Goal: Task Accomplishment & Management: Complete application form

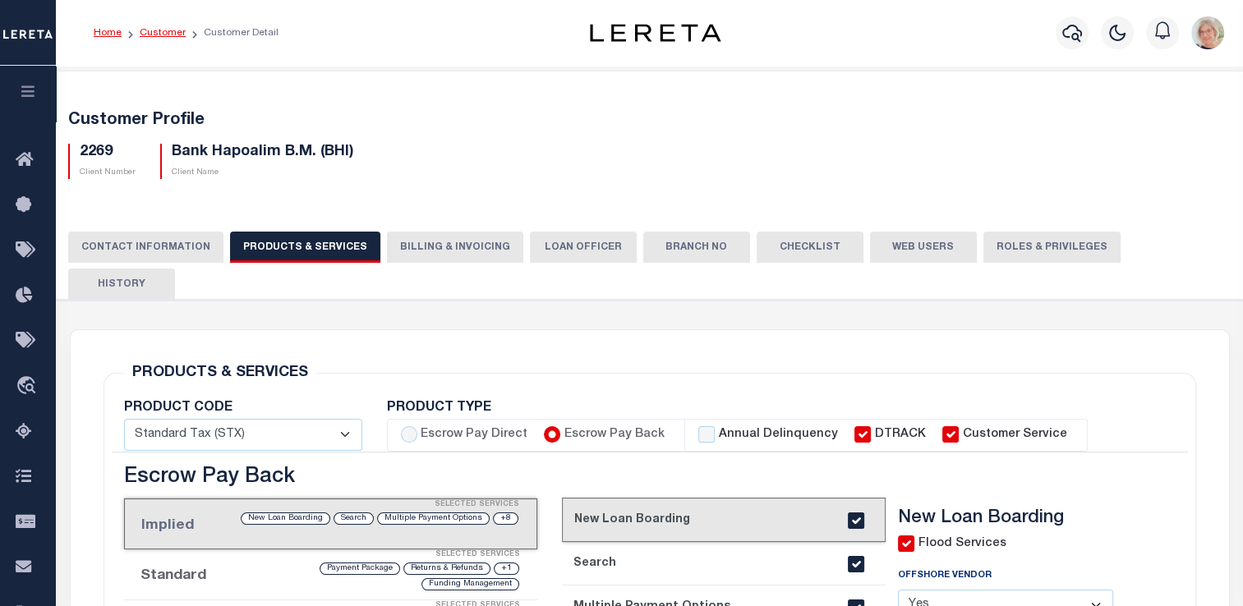
click at [161, 34] on link "Customer" at bounding box center [163, 33] width 46 height 10
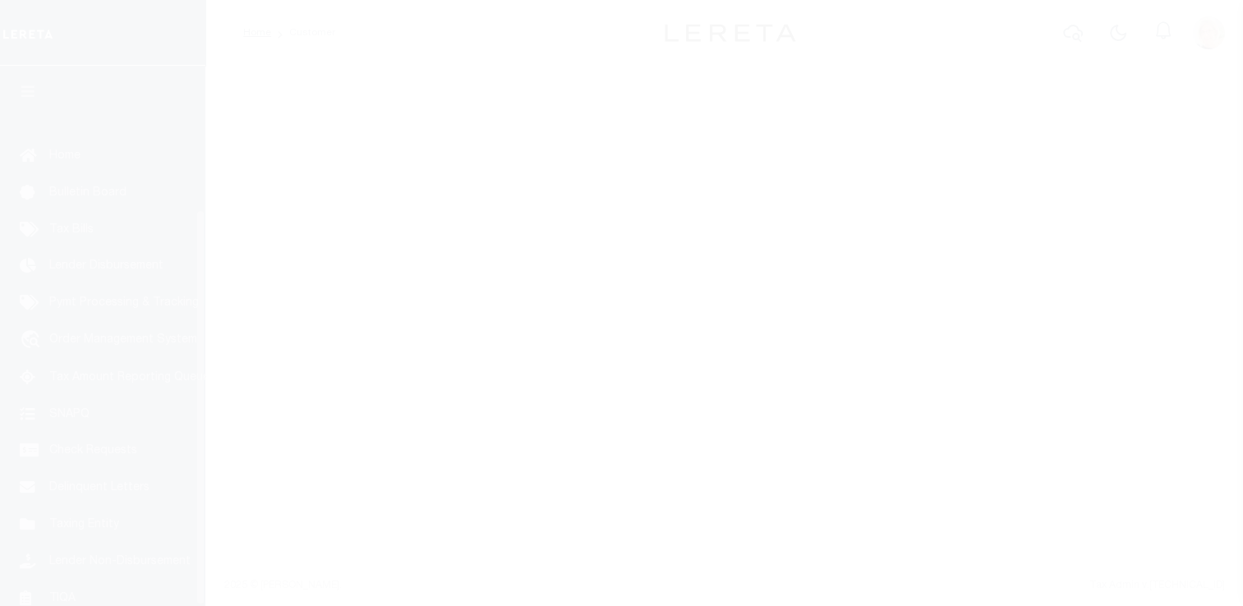
scroll to position [196, 0]
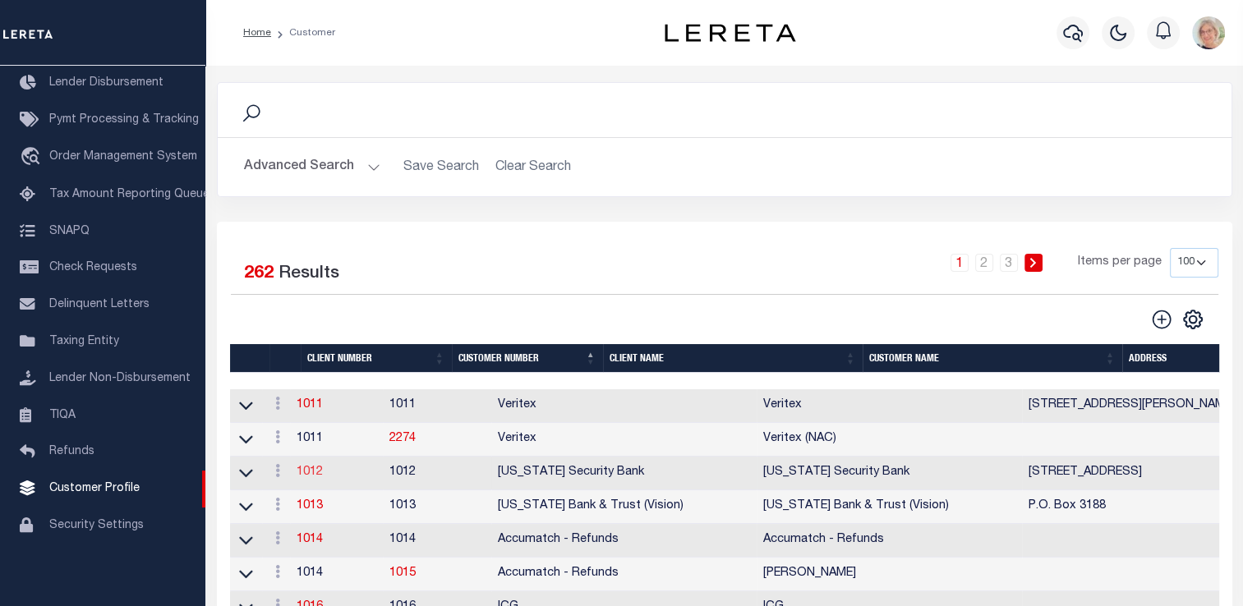
click at [320, 475] on link "1012" at bounding box center [310, 472] width 26 height 11
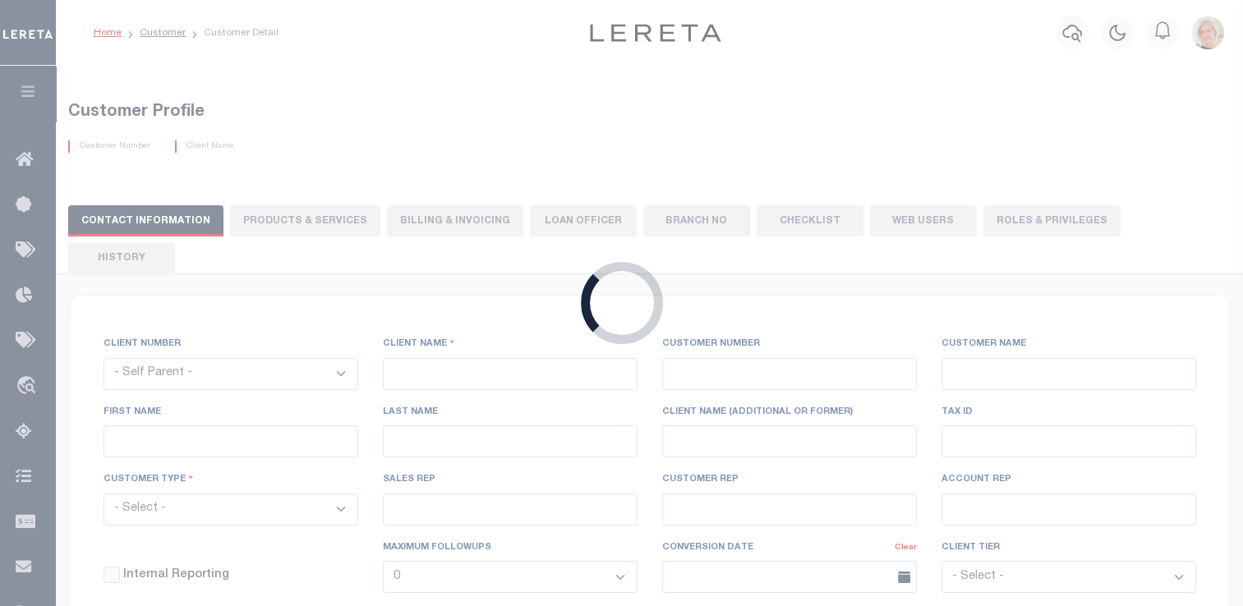
select select
type input "[US_STATE] Security Bank"
type input "1012"
type input "[US_STATE] Security Bank"
type input "Mae"
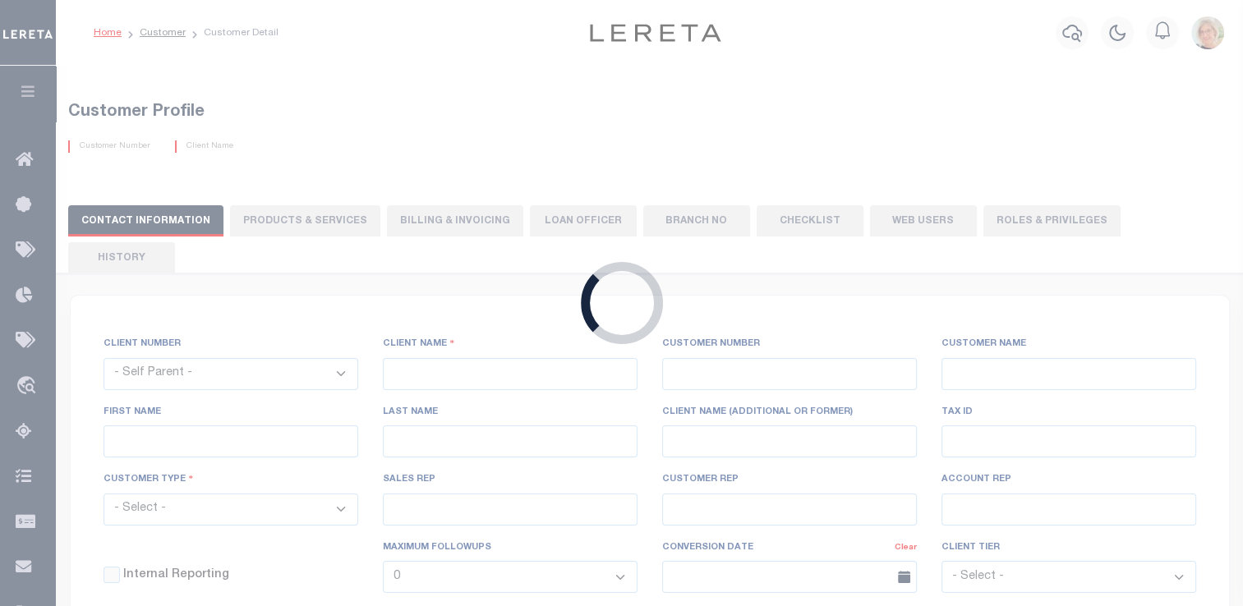
type input "Cavins"
select select "Mixed Portfolio"
type input "[PERSON_NAME]"
type input "Beth Wiebe"
checkbox input "true"
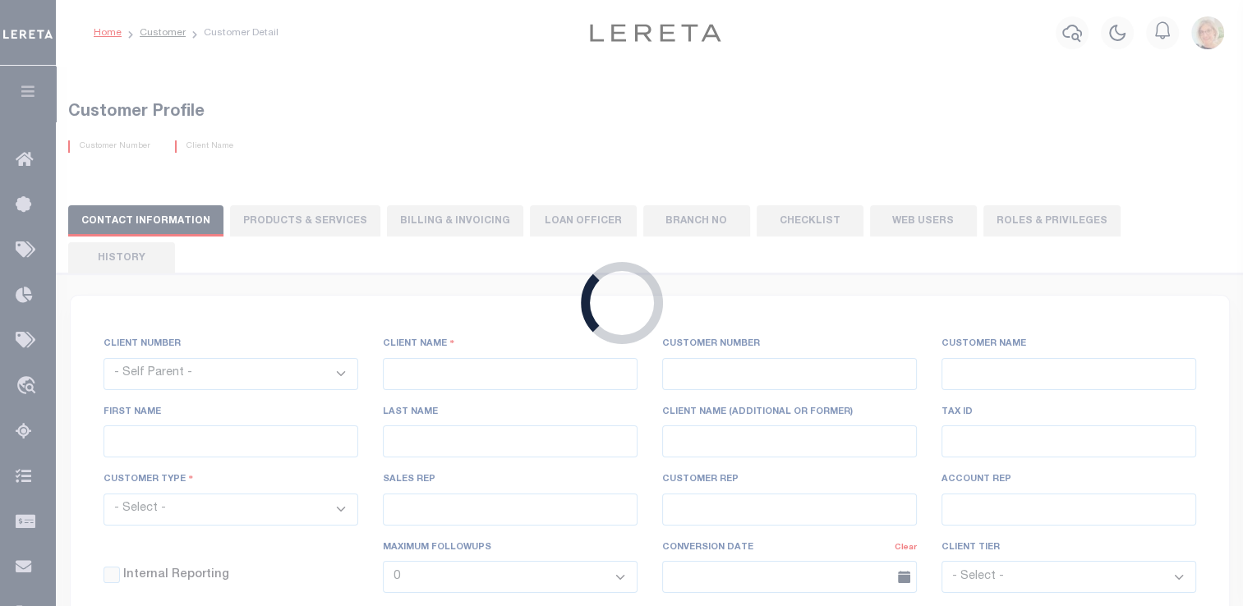
checkbox input "true"
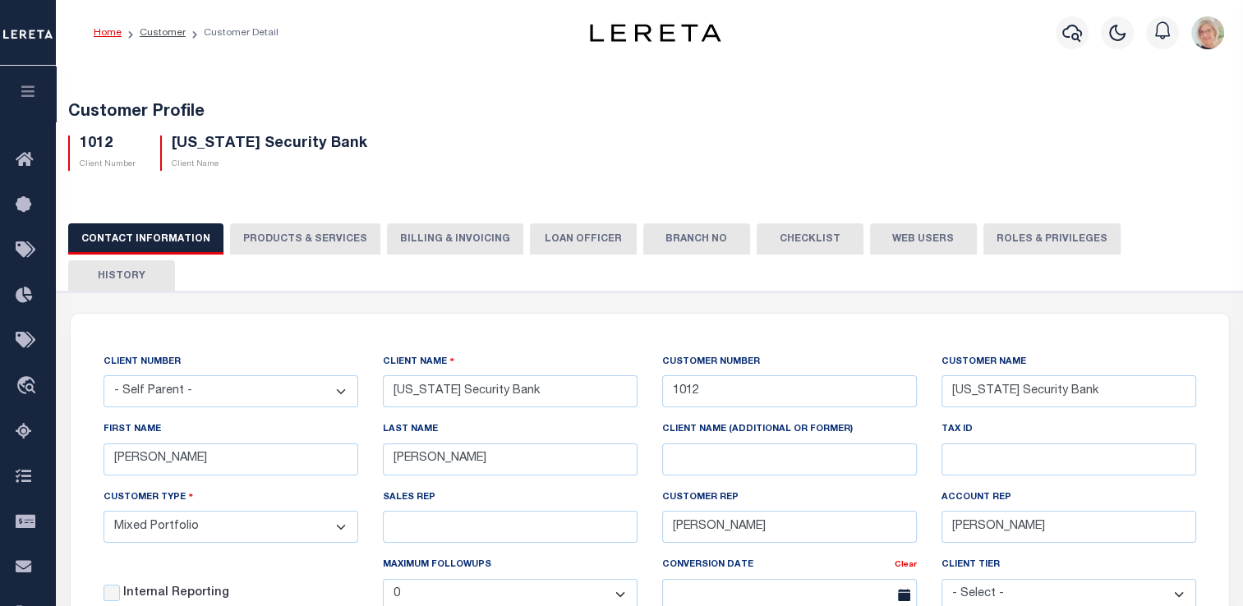
click at [430, 232] on button "Billing & Invoicing" at bounding box center [455, 238] width 136 height 31
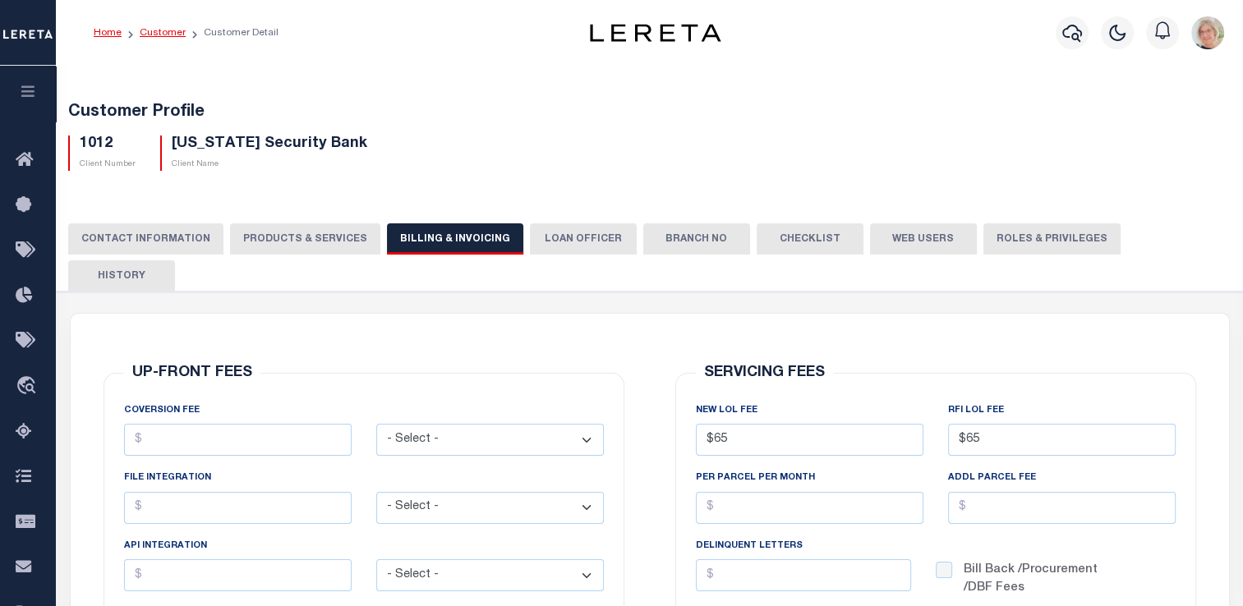
click at [158, 34] on link "Customer" at bounding box center [163, 33] width 46 height 10
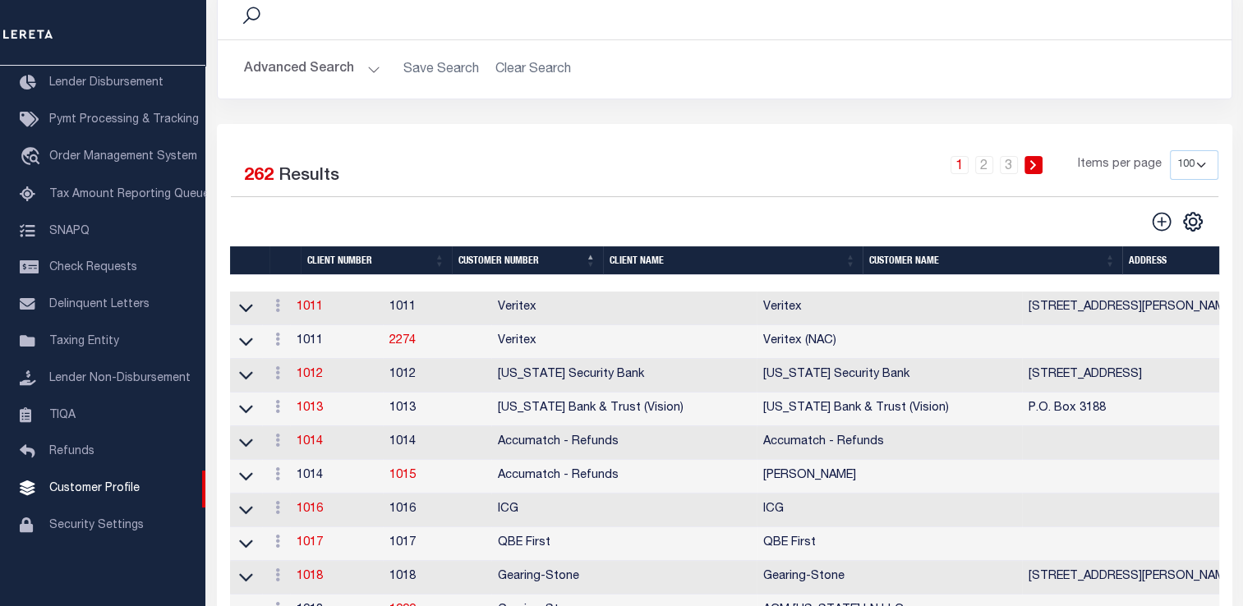
scroll to position [82, 0]
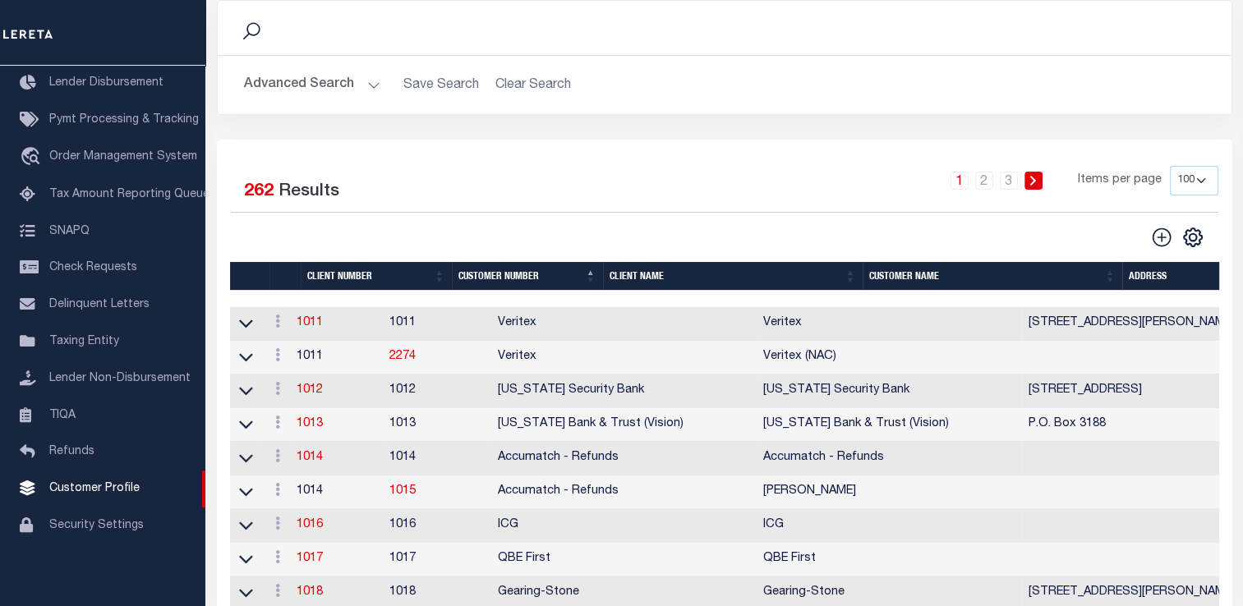
click at [627, 279] on th "Client Name" at bounding box center [733, 276] width 260 height 29
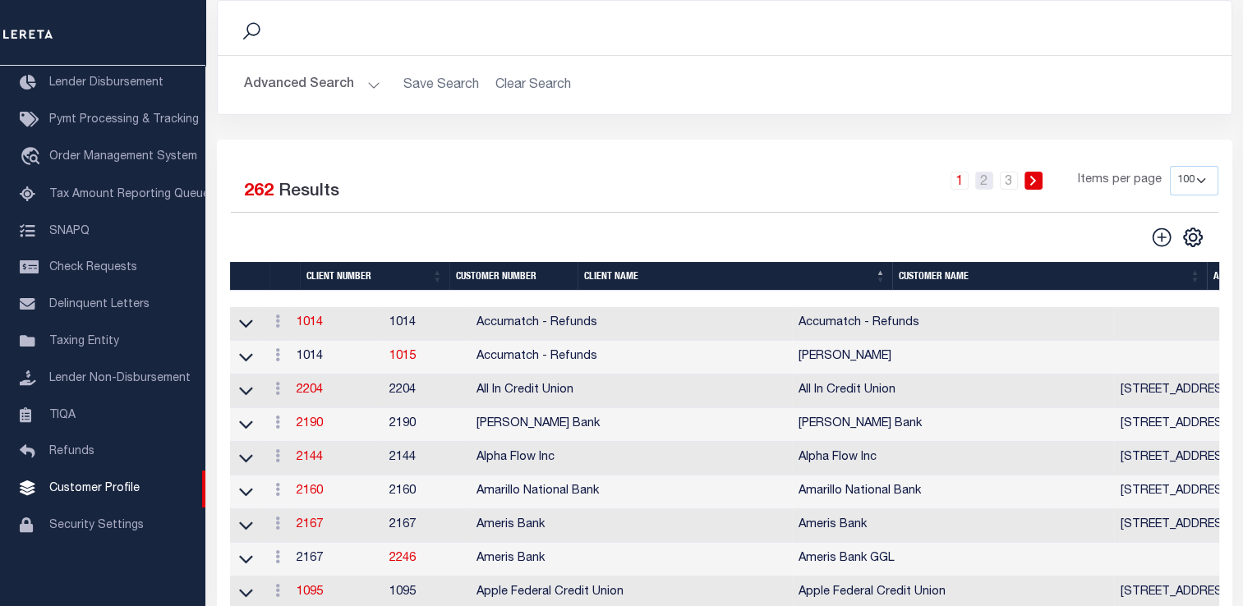
click at [985, 182] on link "2" at bounding box center [984, 181] width 18 height 18
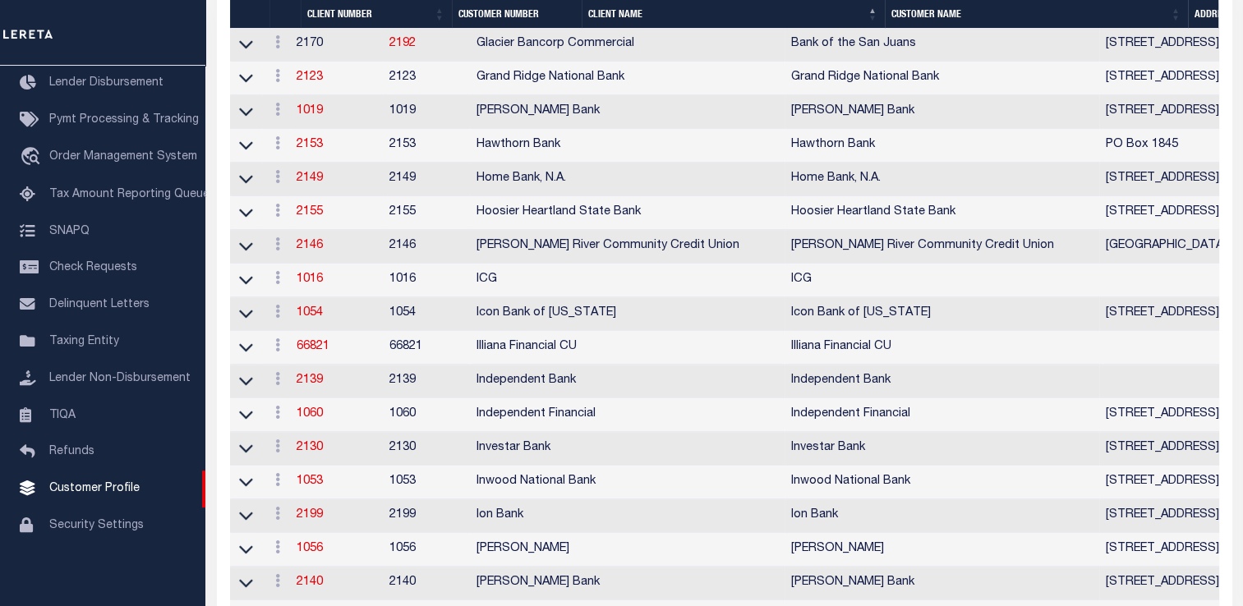
scroll to position [0, 0]
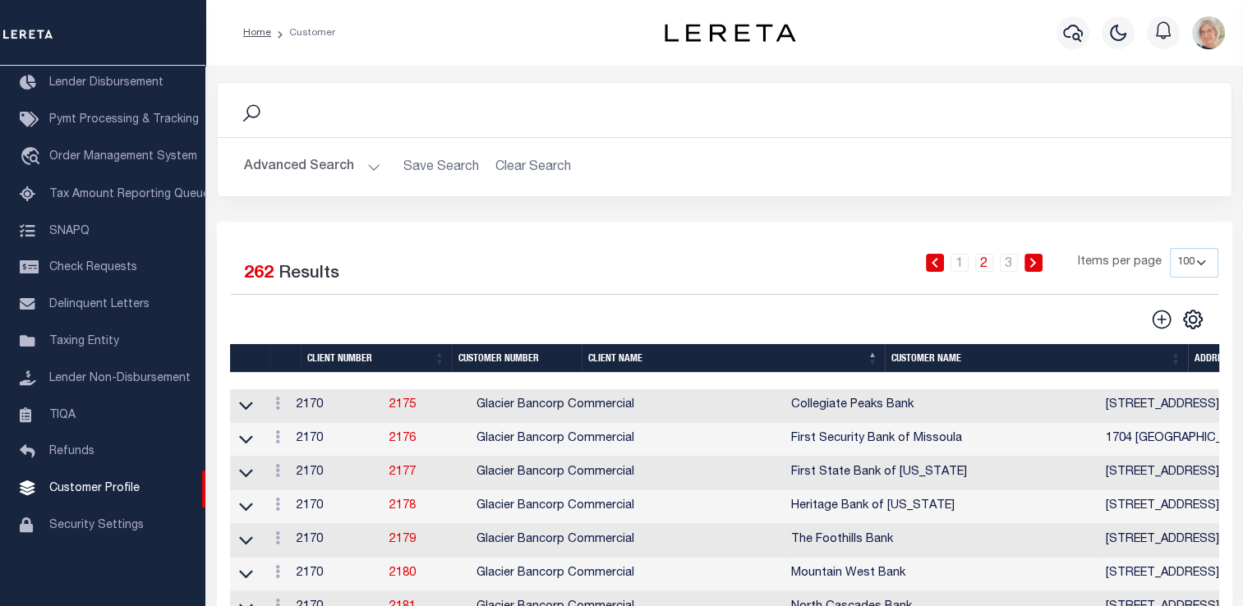
click at [375, 162] on button "Advanced Search" at bounding box center [312, 167] width 136 height 32
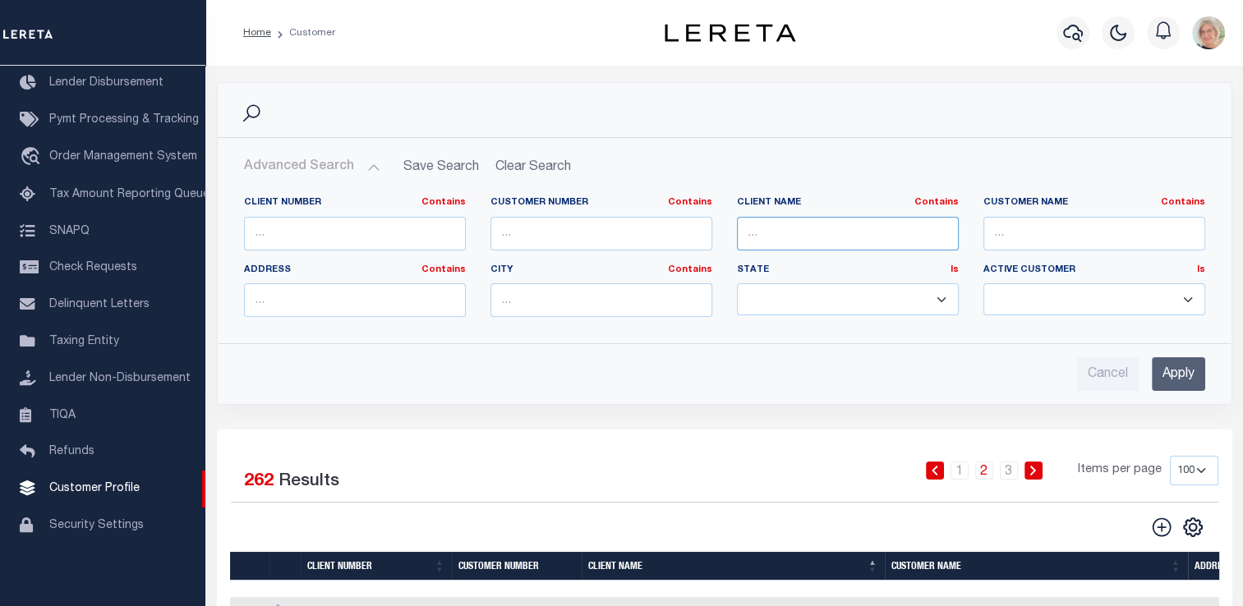
click at [769, 228] on input "text" at bounding box center [848, 234] width 222 height 34
type input "phh"
click at [1176, 366] on input "Apply" at bounding box center [1178, 374] width 53 height 34
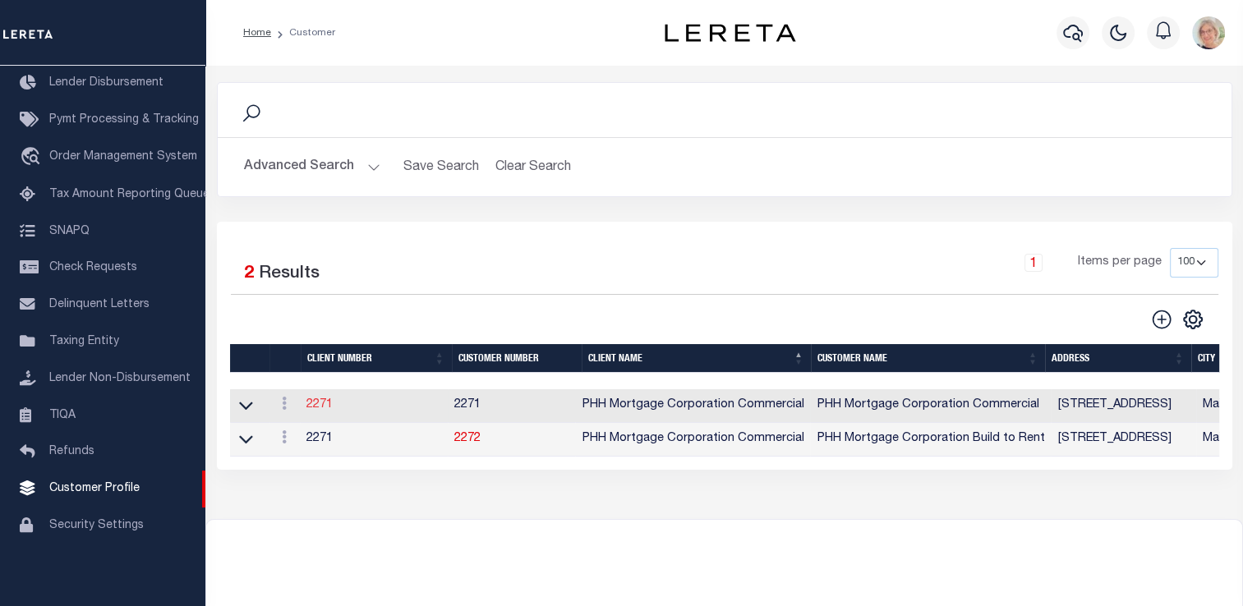
click at [325, 402] on link "2271" at bounding box center [319, 404] width 26 height 11
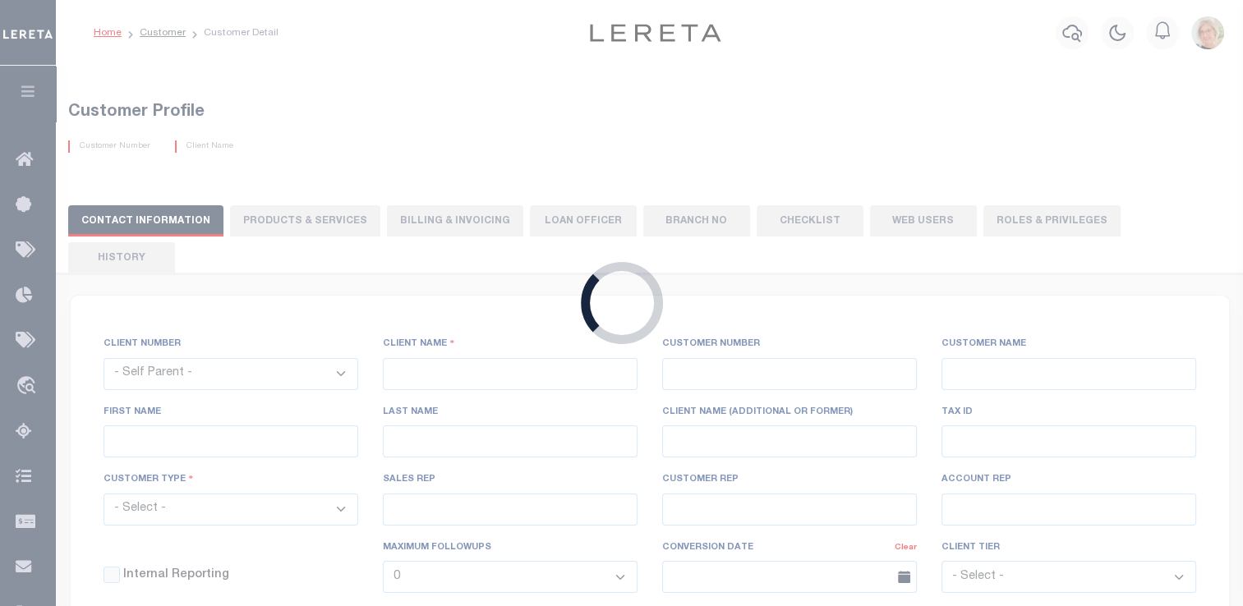
select select
type input "PHH Mortgage Corporation Commercial"
type input "2271"
type input "PHH Mortgage Corporation Commercial"
type input "Christian"
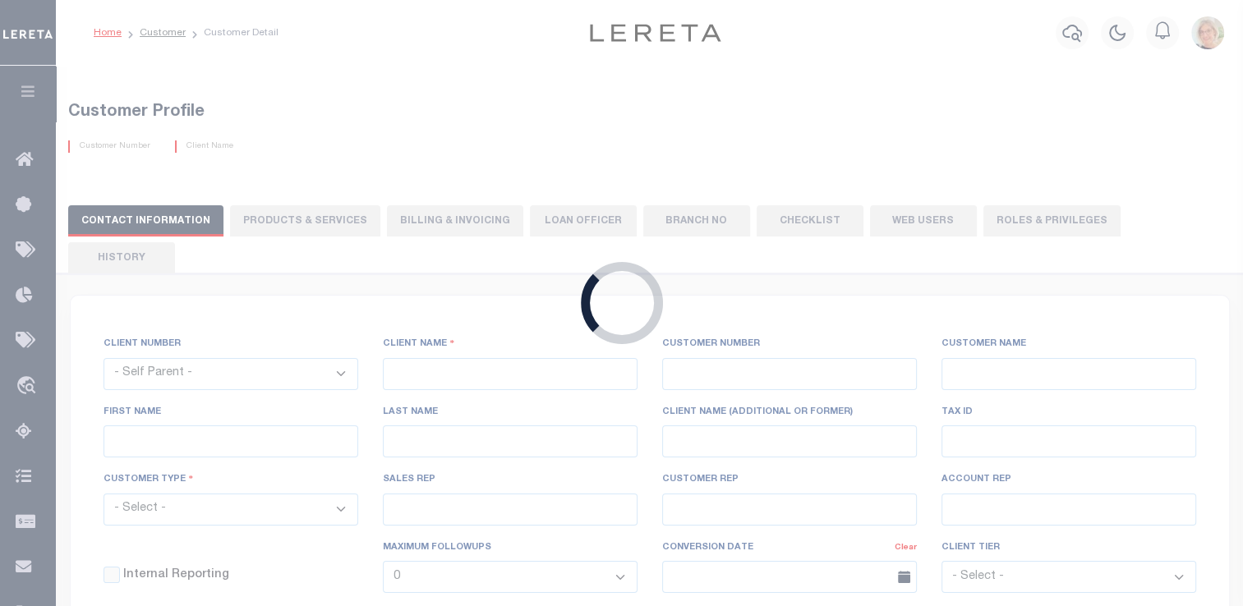
type input "Culp"
select select "Commercial"
type input "Brian Principe"
type input "Barbara Kendrick"
type input "Debbie Vecellio"
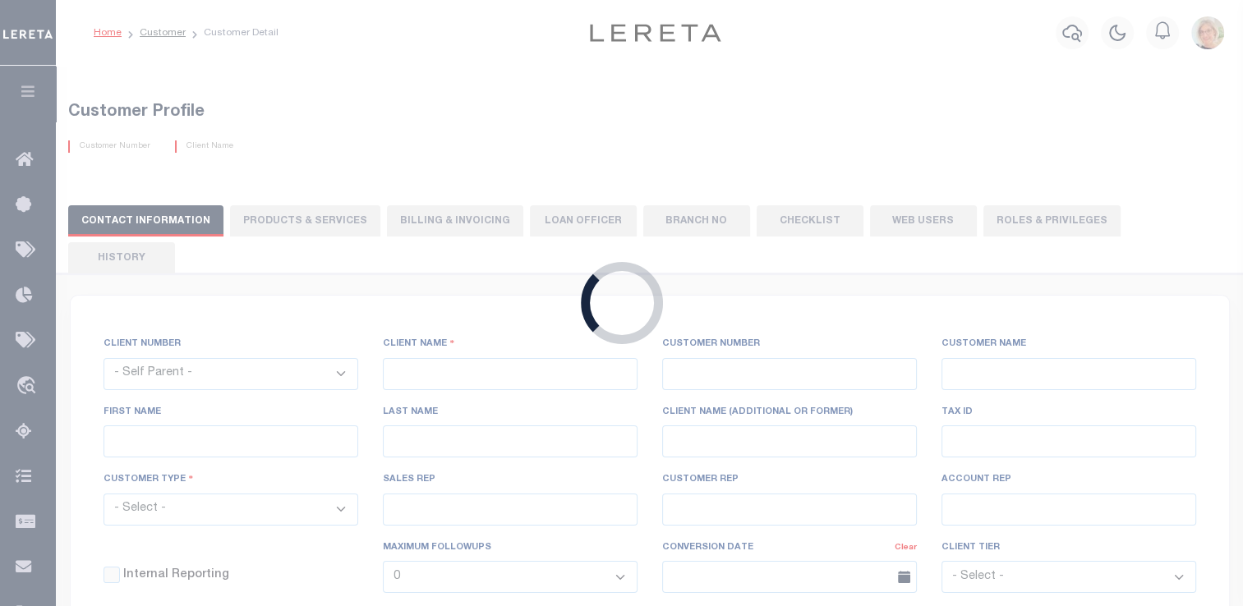
select select "OTH"
checkbox input "true"
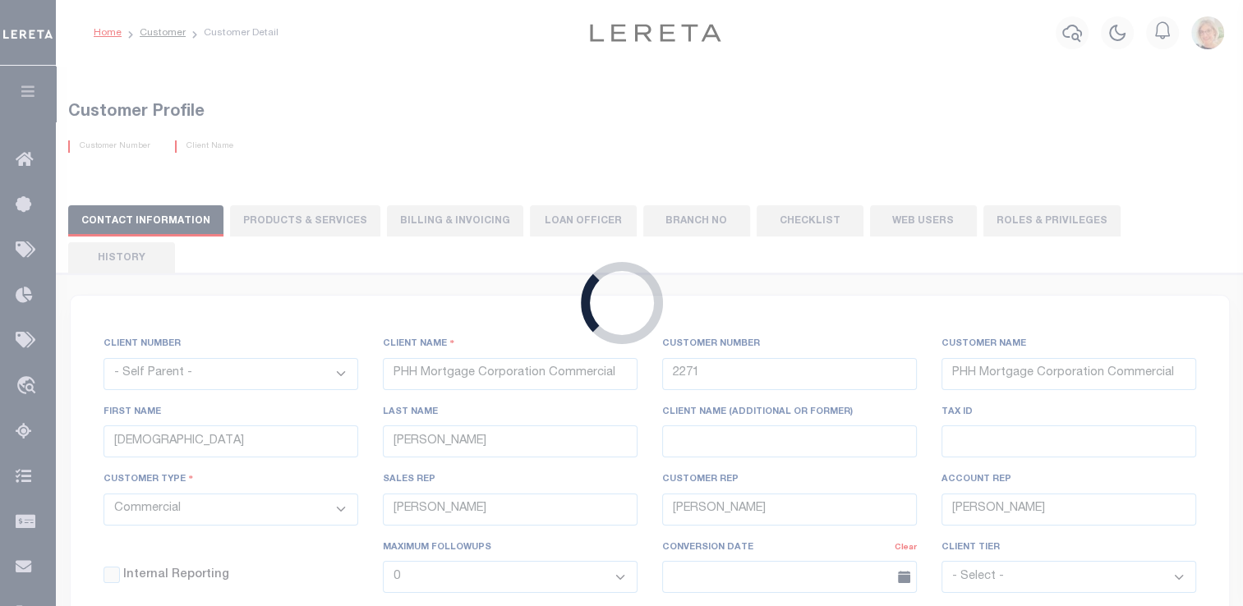
type input "$0"
select select "PLN"
type input "$25"
type input "$35"
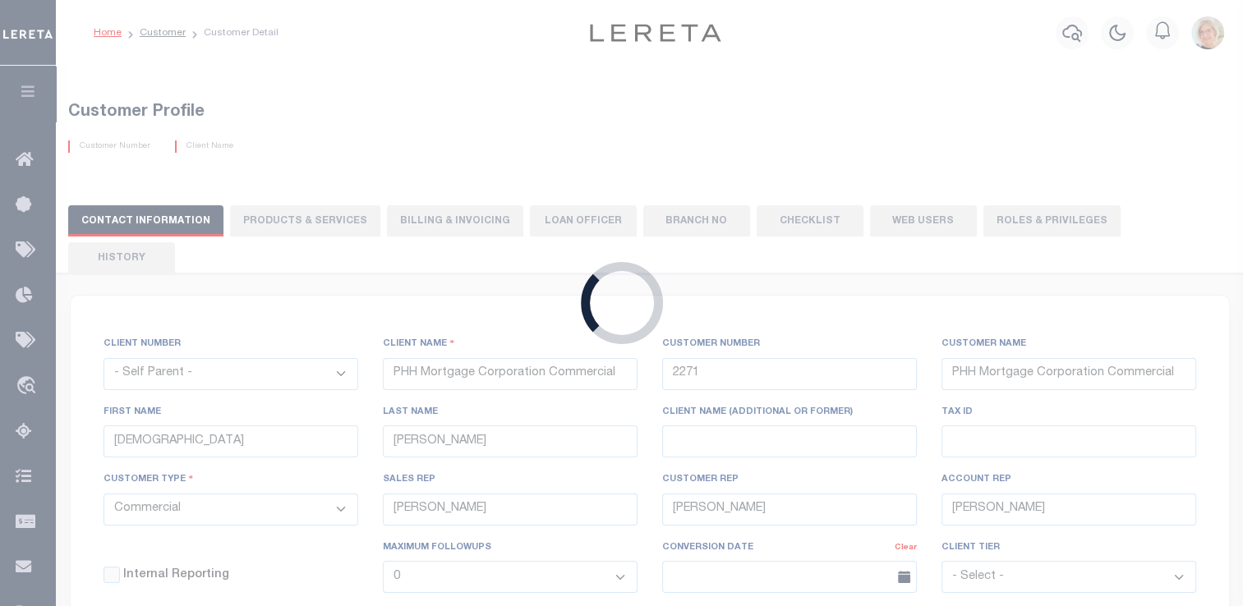
type input "$100"
type input "$10"
checkbox input "false"
type input "6"
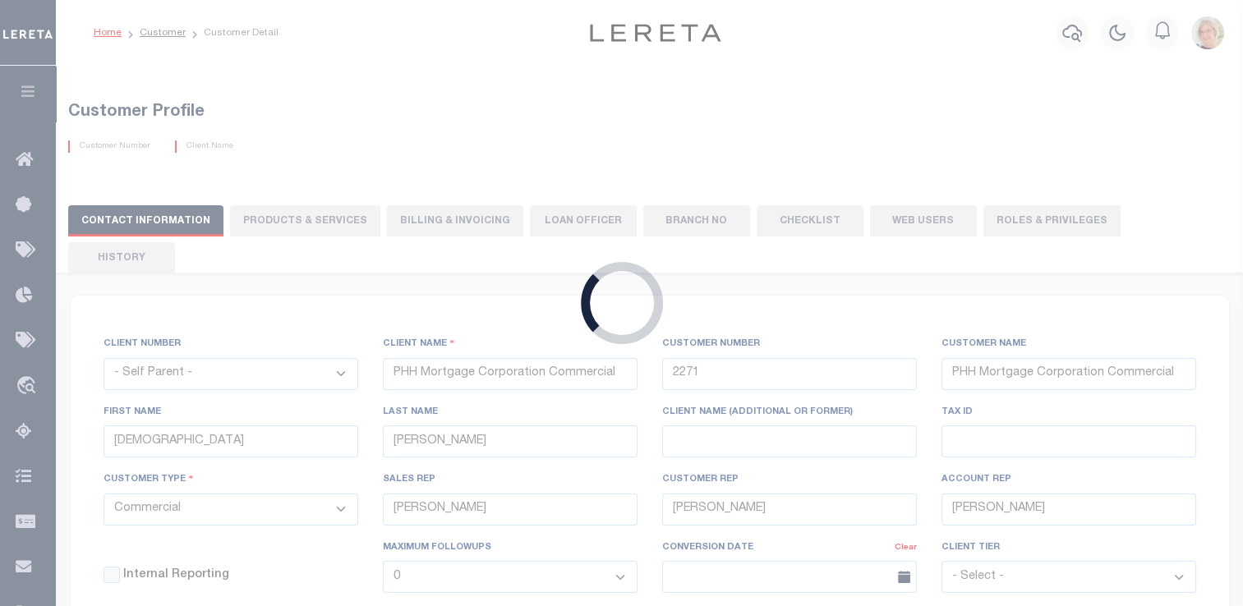
type input "0"
type input "6"
type input "0"
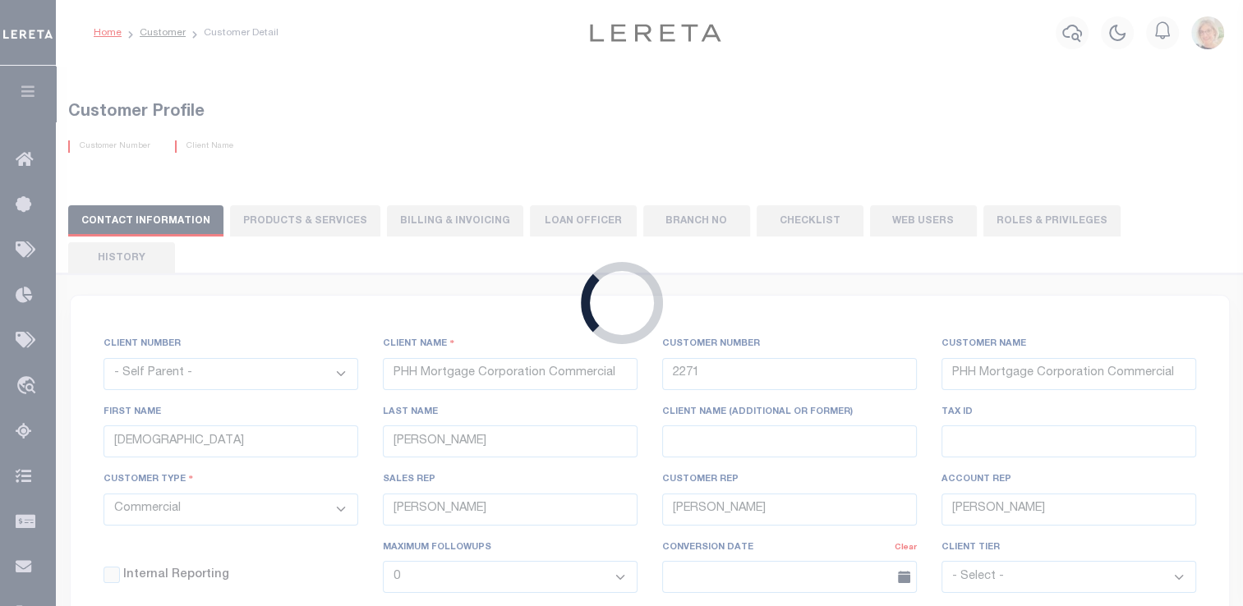
type input "0"
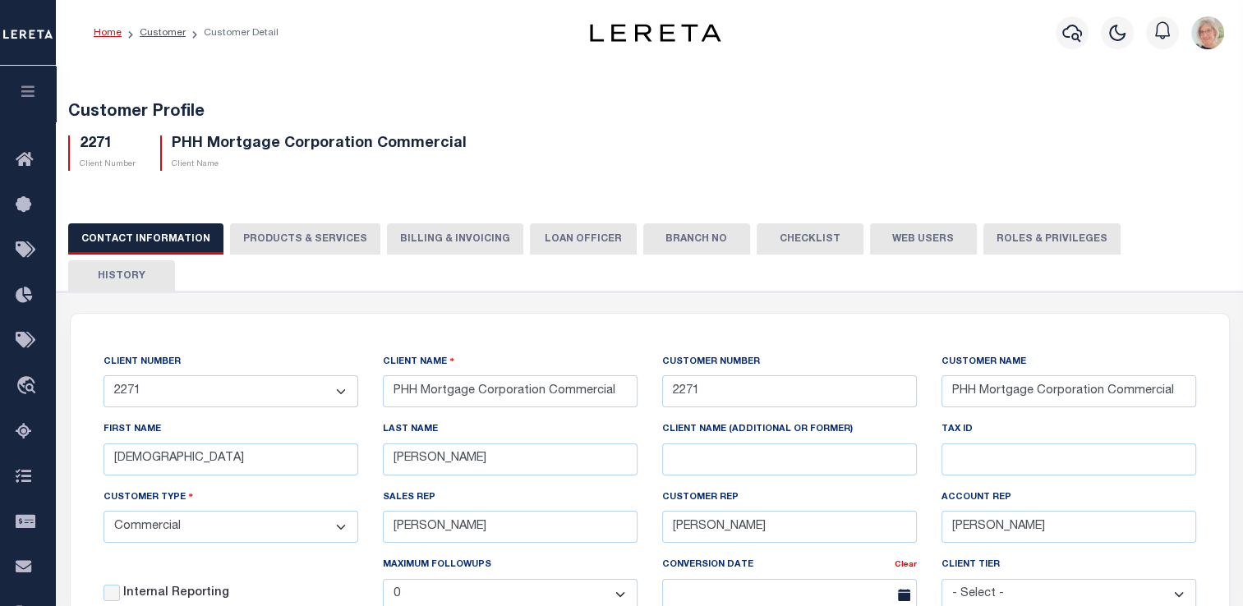
click at [421, 238] on button "Billing & Invoicing" at bounding box center [455, 238] width 136 height 31
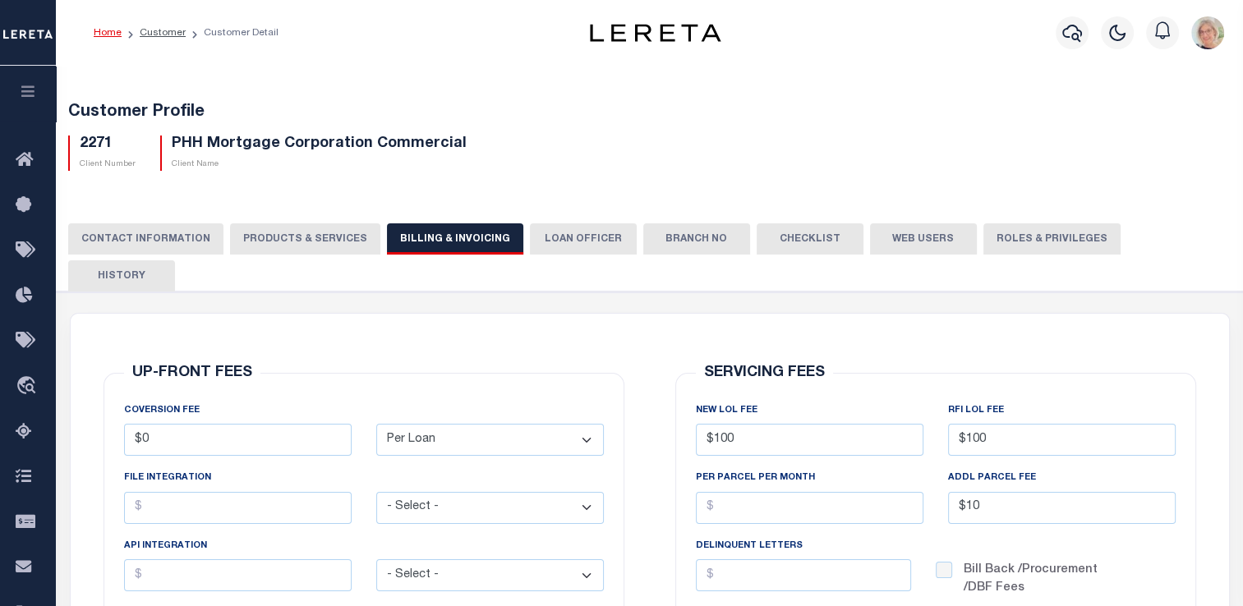
click at [302, 244] on button "PRODUCTS & SERVICES" at bounding box center [305, 238] width 150 height 31
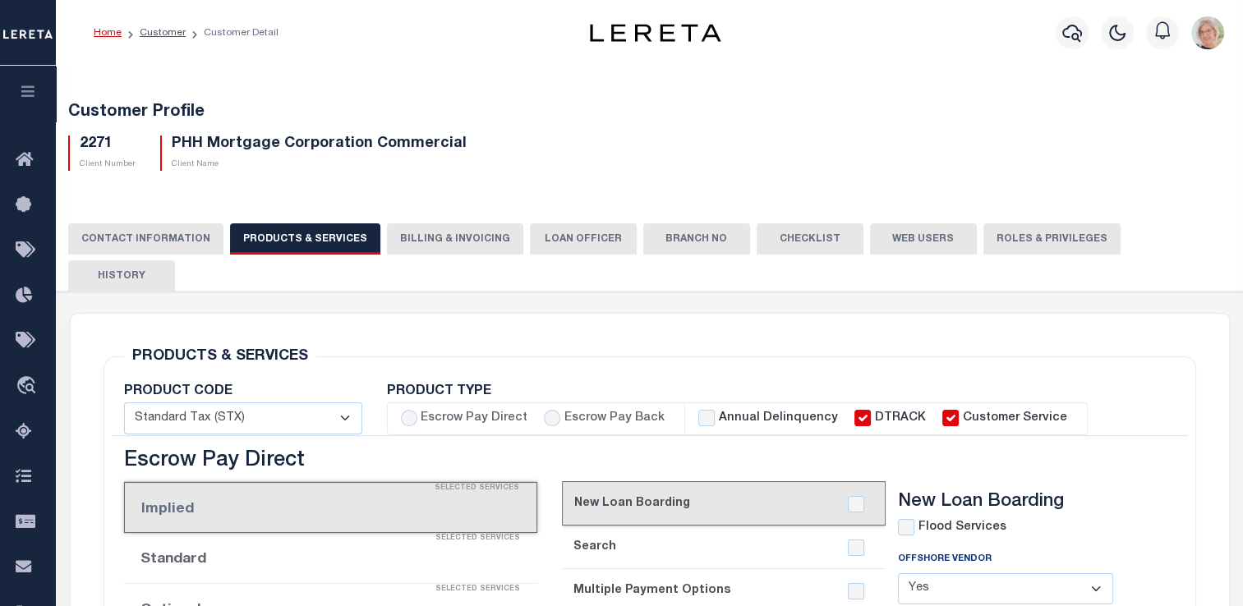
radio input "true"
checkbox input "true"
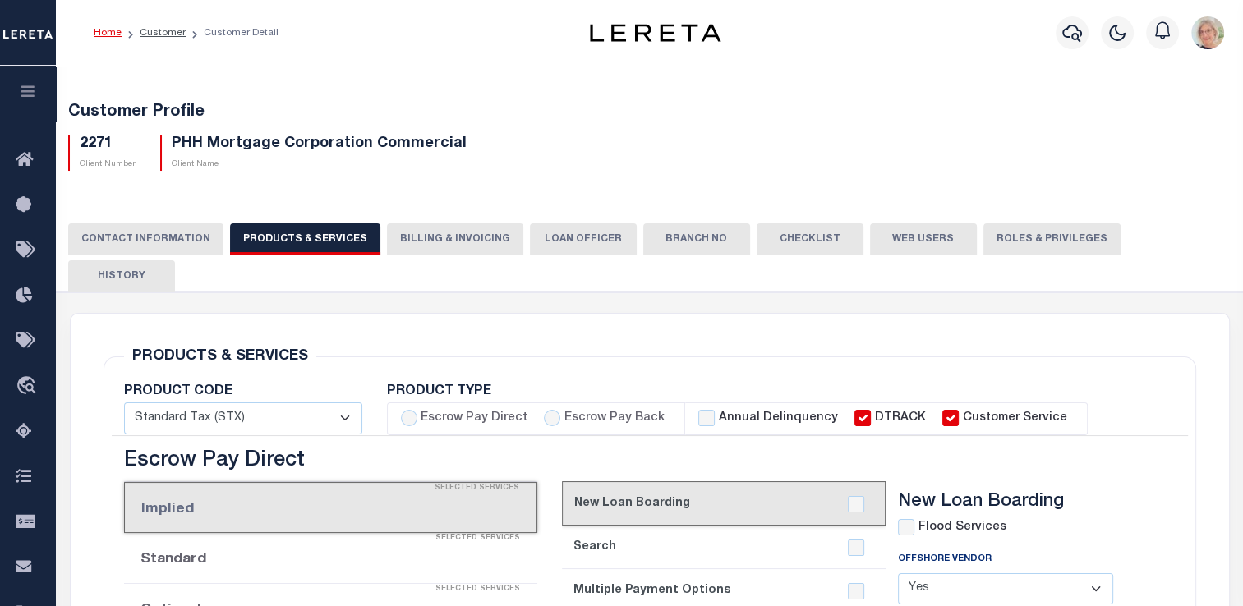
checkbox input "true"
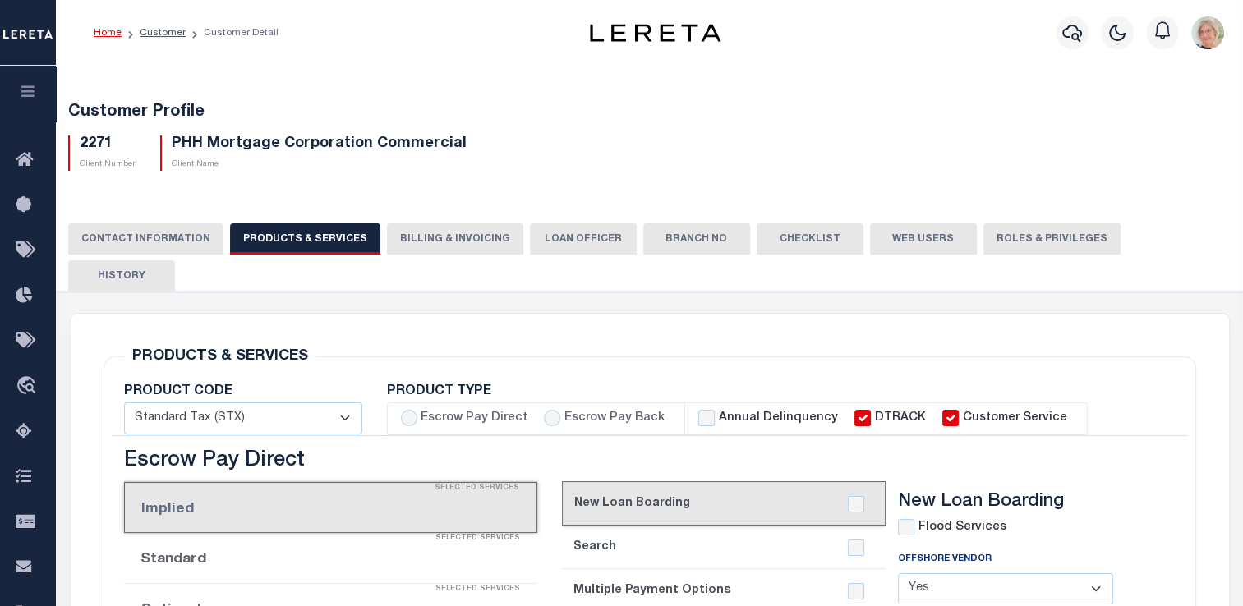
checkbox input "true"
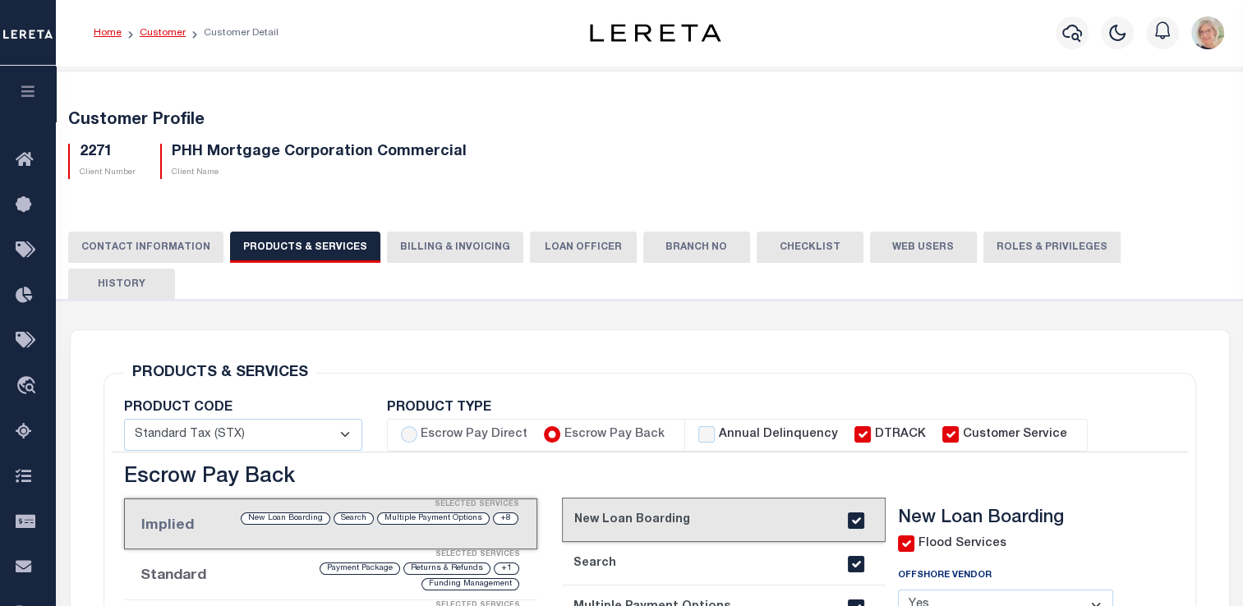
click at [160, 34] on link "Customer" at bounding box center [163, 33] width 46 height 10
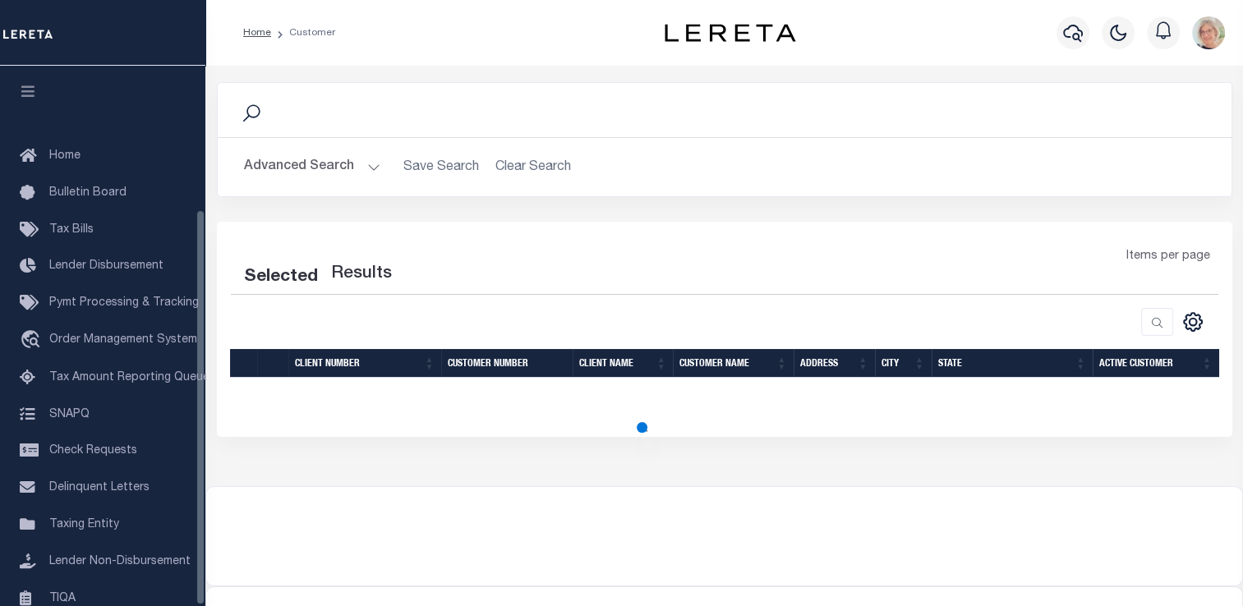
scroll to position [196, 0]
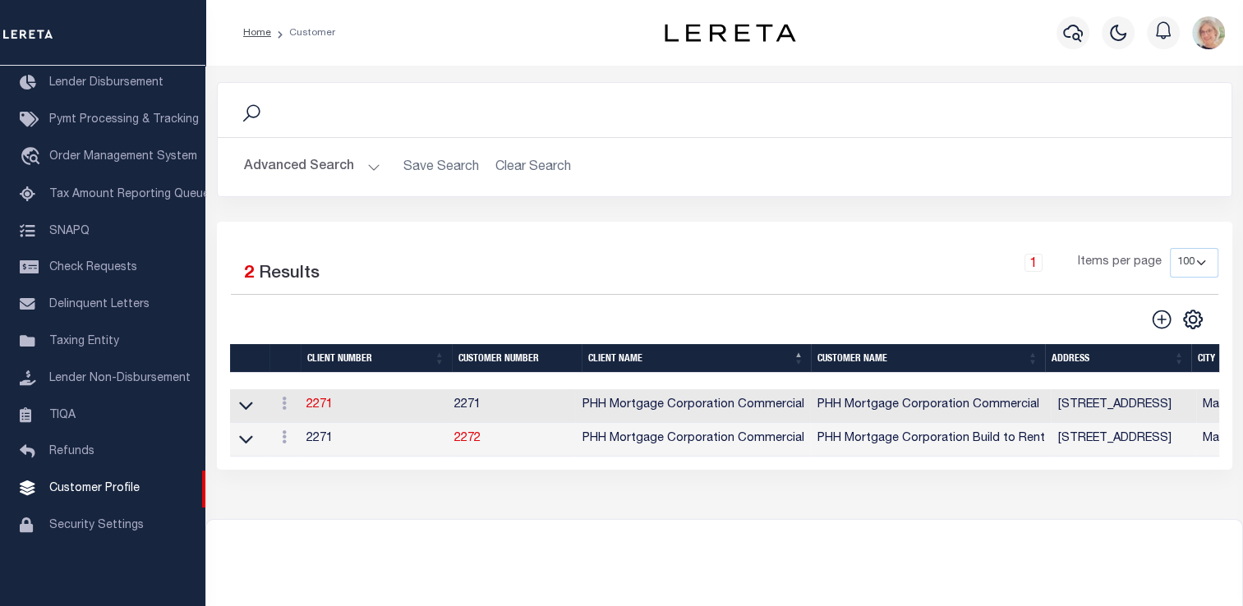
click at [363, 169] on button "Advanced Search" at bounding box center [312, 167] width 136 height 32
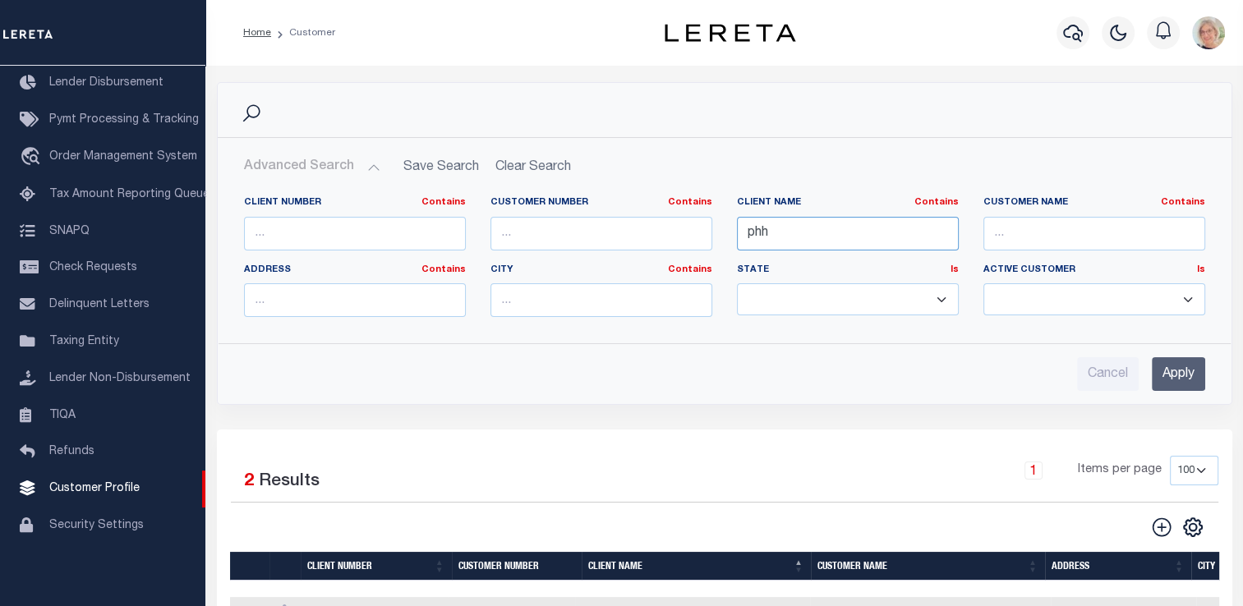
drag, startPoint x: 793, startPoint y: 239, endPoint x: 723, endPoint y: 237, distance: 69.9
click at [725, 237] on div "Client Name Contains Contains Is phh" at bounding box center [847, 229] width 246 height 67
type input "Lima One Capital, LLC"
type input "[STREET_ADDRESS][PERSON_NAME]"
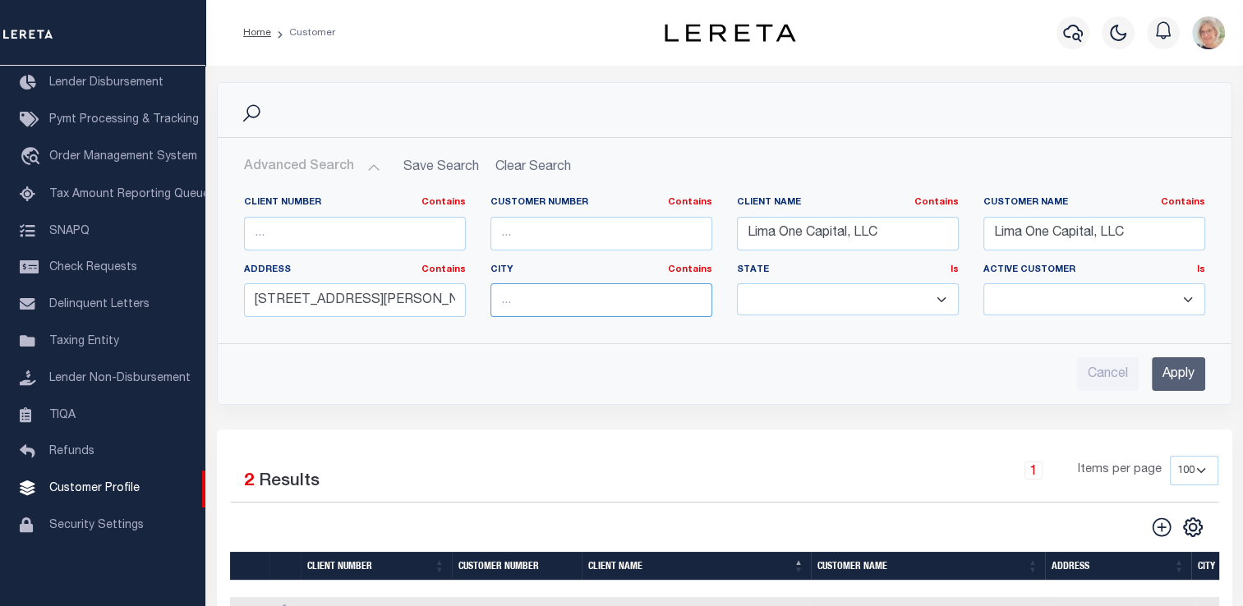
type input "[GEOGRAPHIC_DATA]"
click at [1177, 373] on input "Apply" at bounding box center [1178, 374] width 53 height 34
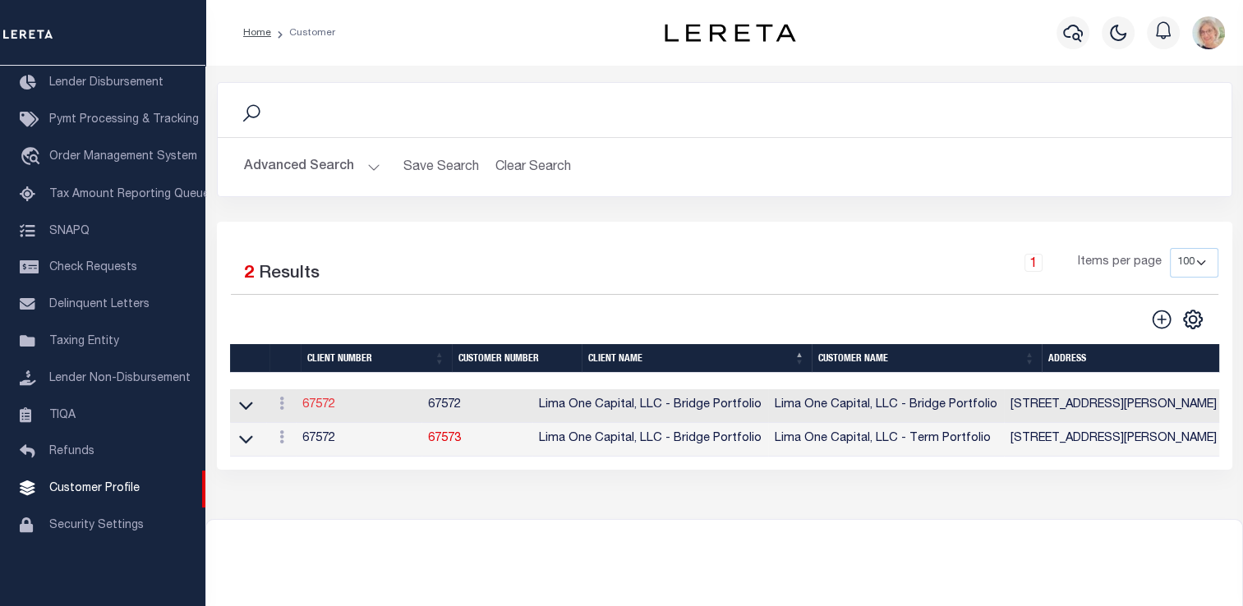
click at [315, 408] on link "67572" at bounding box center [318, 404] width 33 height 11
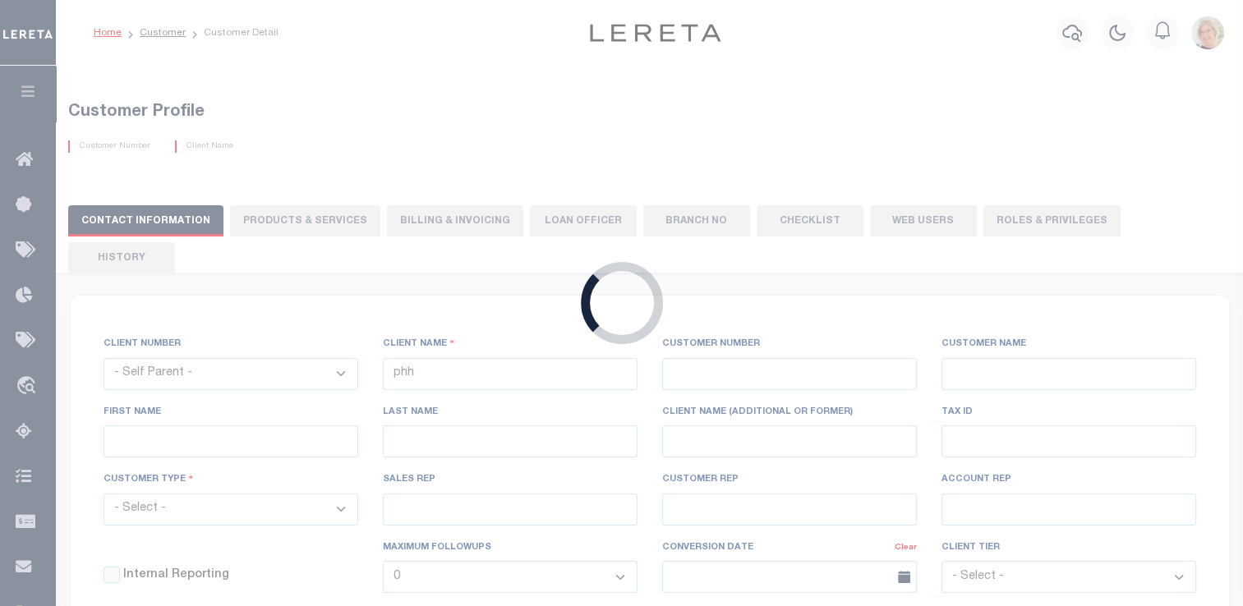
select select
type input "Lima One Capital, LLC - Bridge Portfolio"
type input "67572"
type input "Lima One Capital, LLC - Bridge Portfolio"
type input "Samantha"
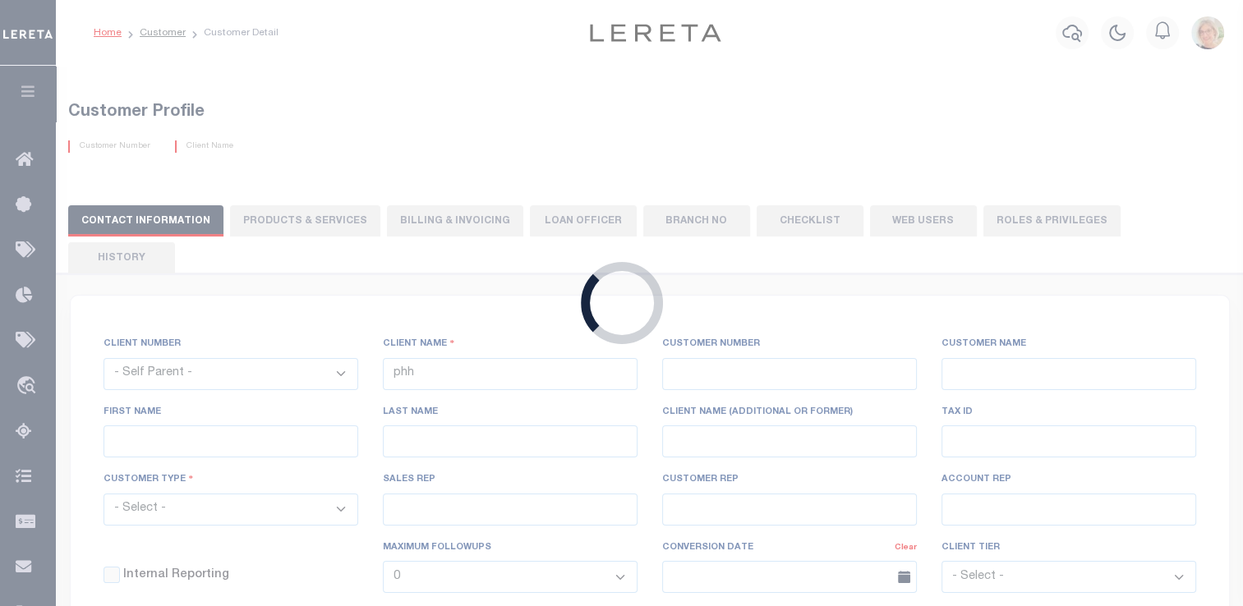
type input "Moua"
select select "Residential"
type input "Sean Galaise"
type input "[PERSON_NAME]"
select select "Tier 3"
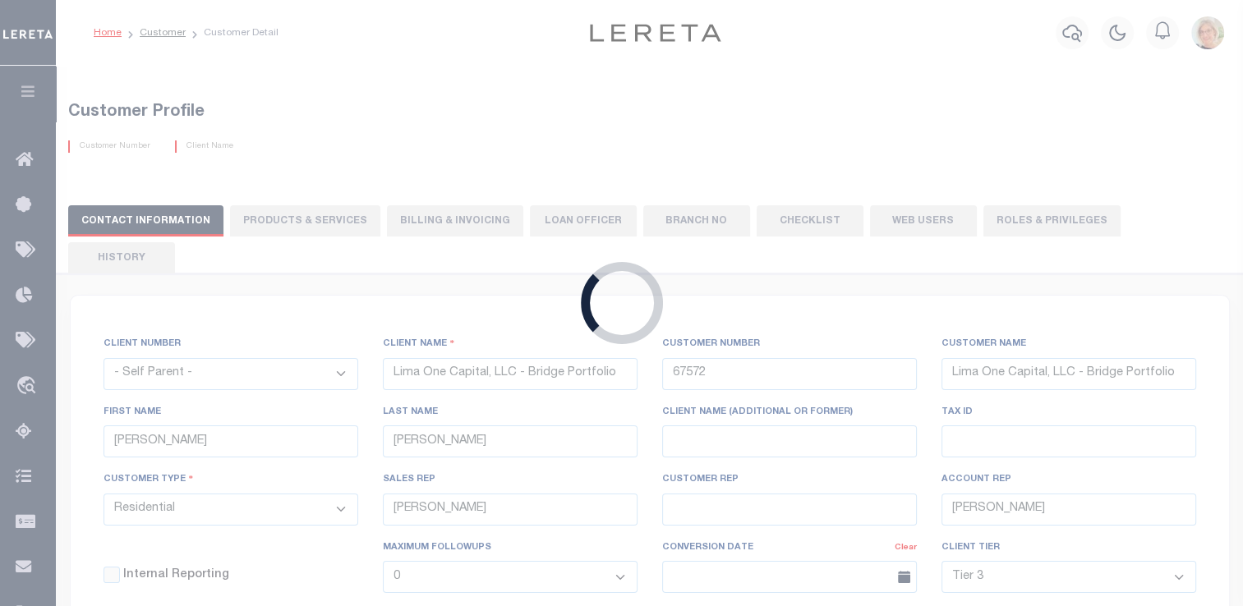
select select "OTH"
checkbox input "true"
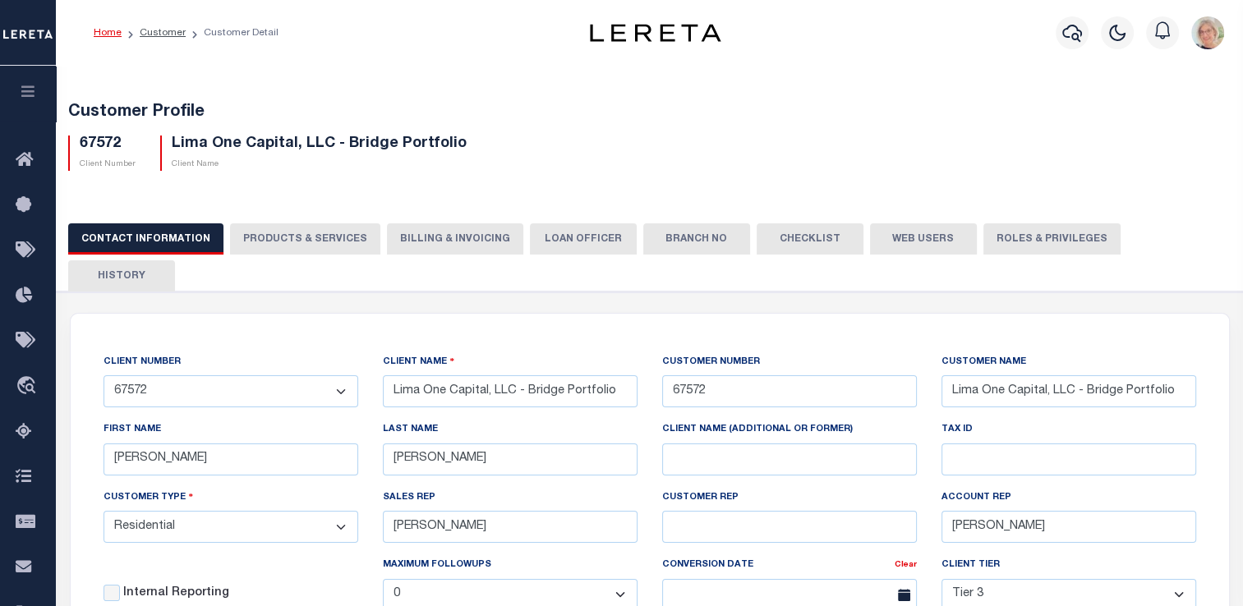
click at [288, 241] on button "PRODUCTS & SERVICES" at bounding box center [305, 238] width 150 height 31
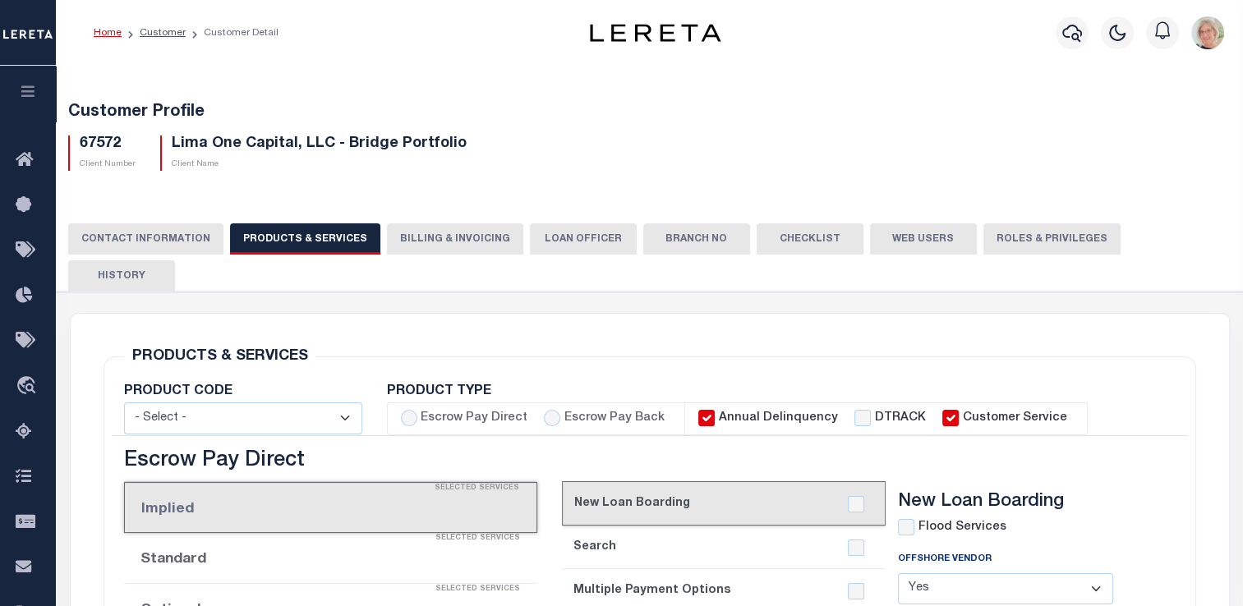
select select "STX"
radio input "true"
checkbox input "true"
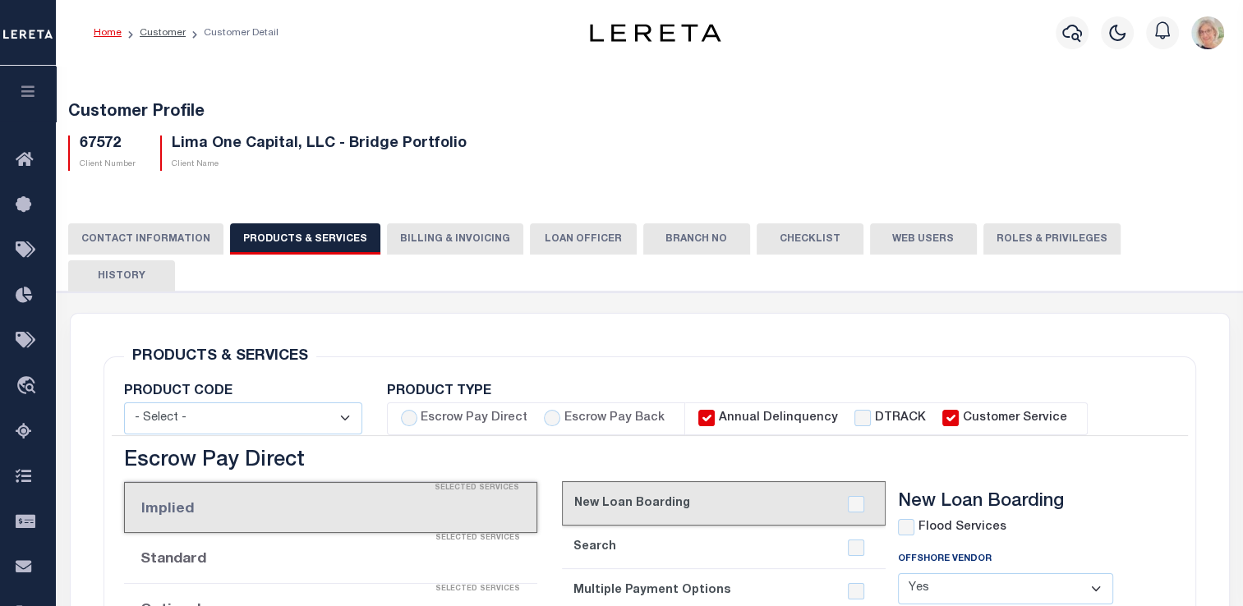
checkbox input "true"
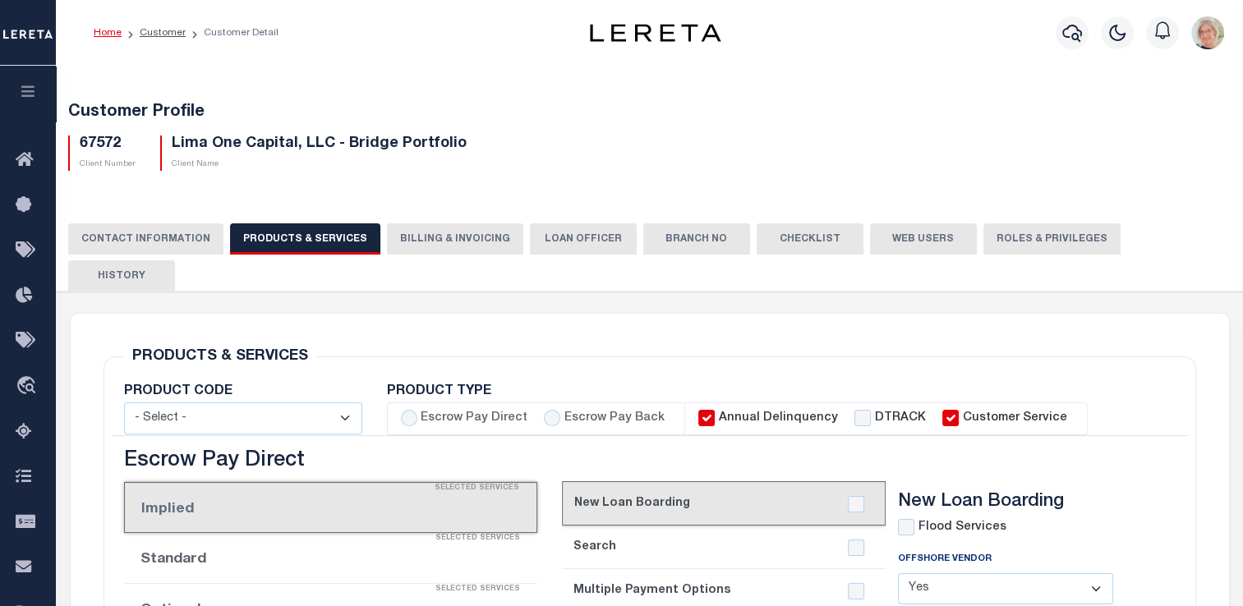
checkbox input "true"
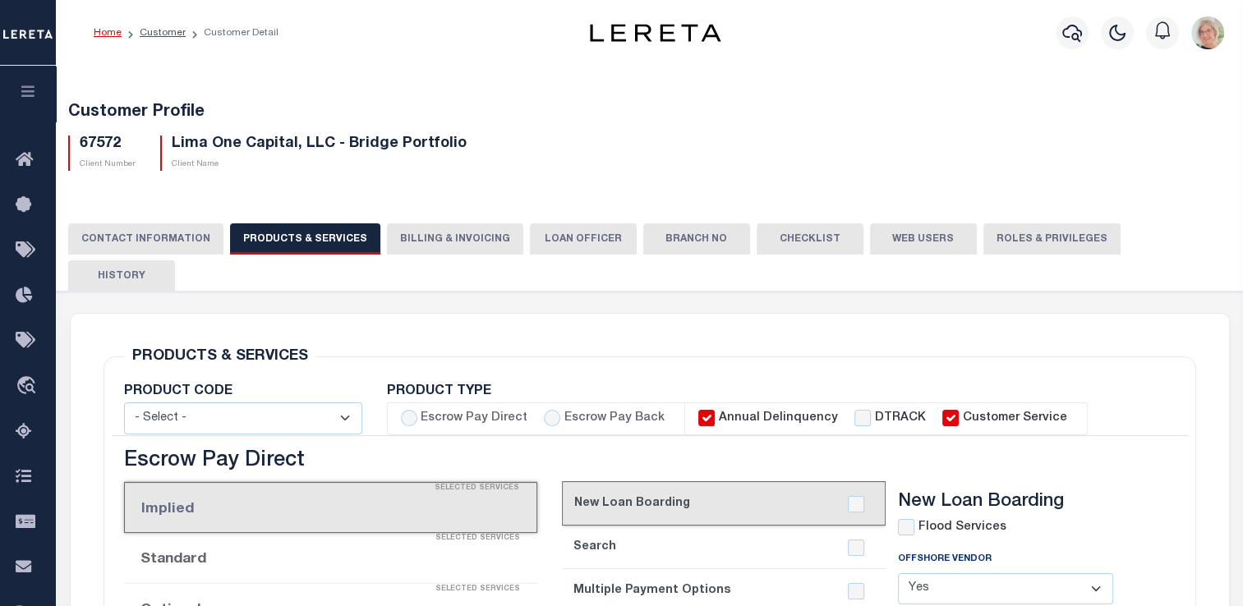
type textarea "Bridge loans held by customer up to 24 months - $45.00 per loan Bridge loans he…"
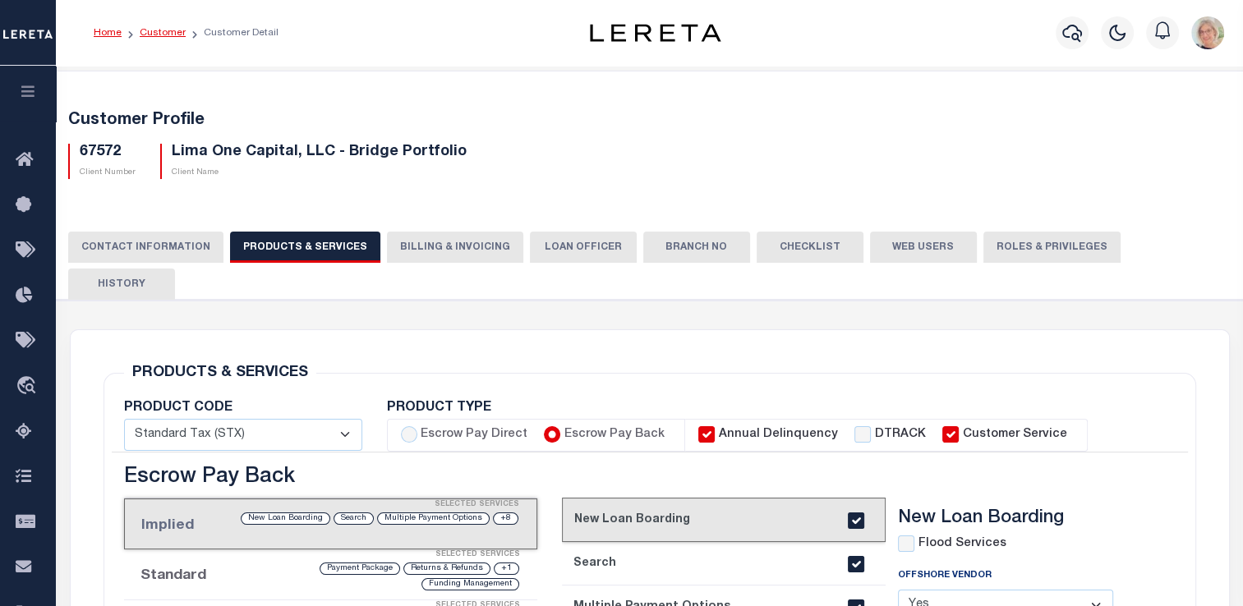
click at [161, 37] on link "Customer" at bounding box center [163, 33] width 46 height 10
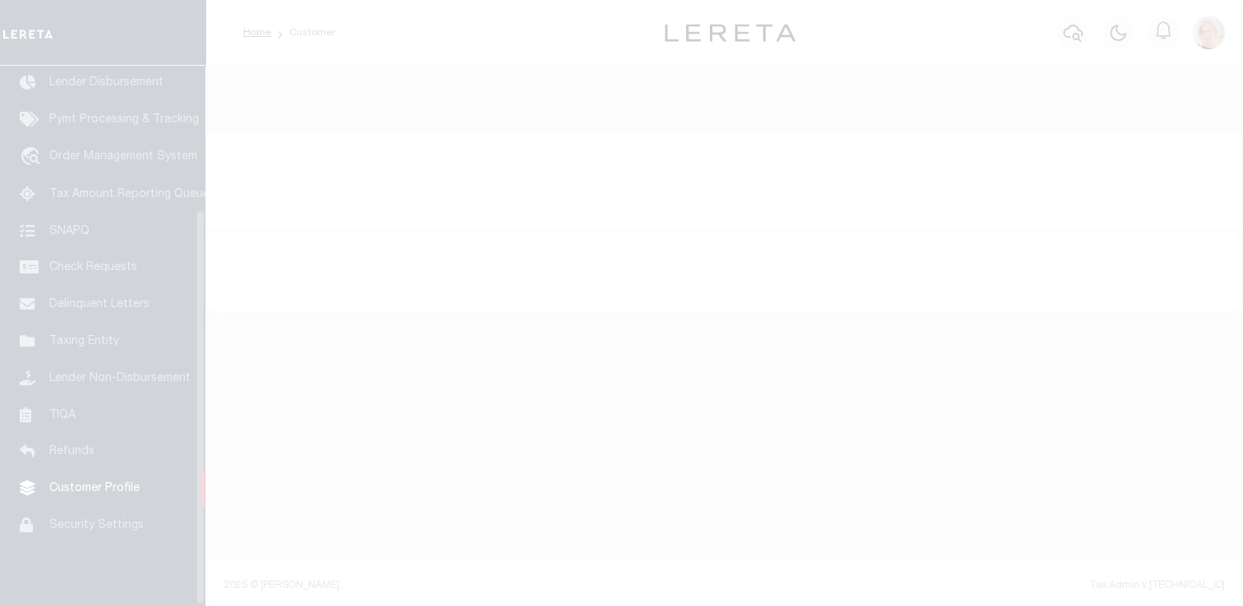
scroll to position [196, 0]
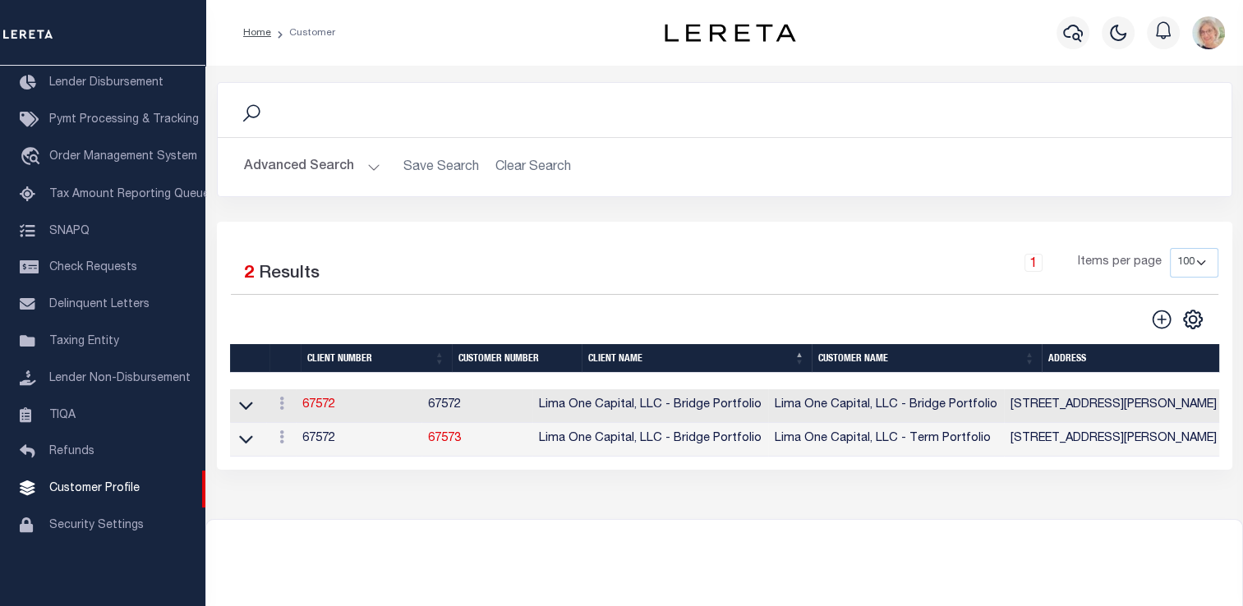
click at [365, 166] on button "Advanced Search" at bounding box center [312, 167] width 136 height 32
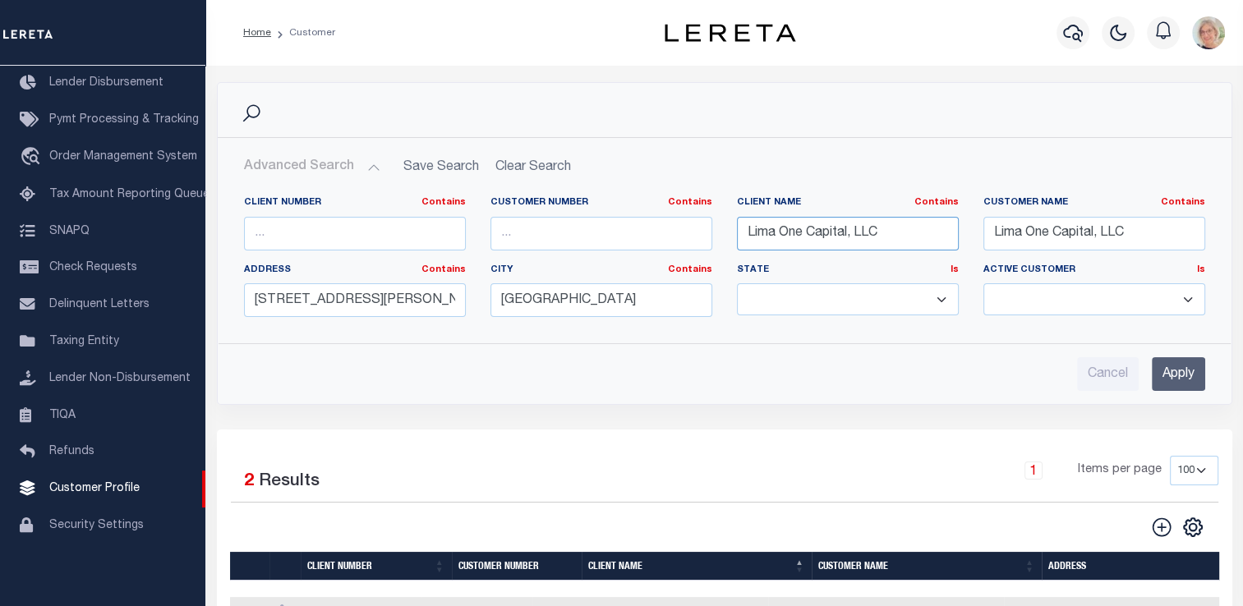
click at [898, 228] on input "Lima One Capital, LLC" at bounding box center [848, 234] width 222 height 34
type input "L"
type input "first financial"
click at [1169, 374] on input "Apply" at bounding box center [1178, 374] width 53 height 34
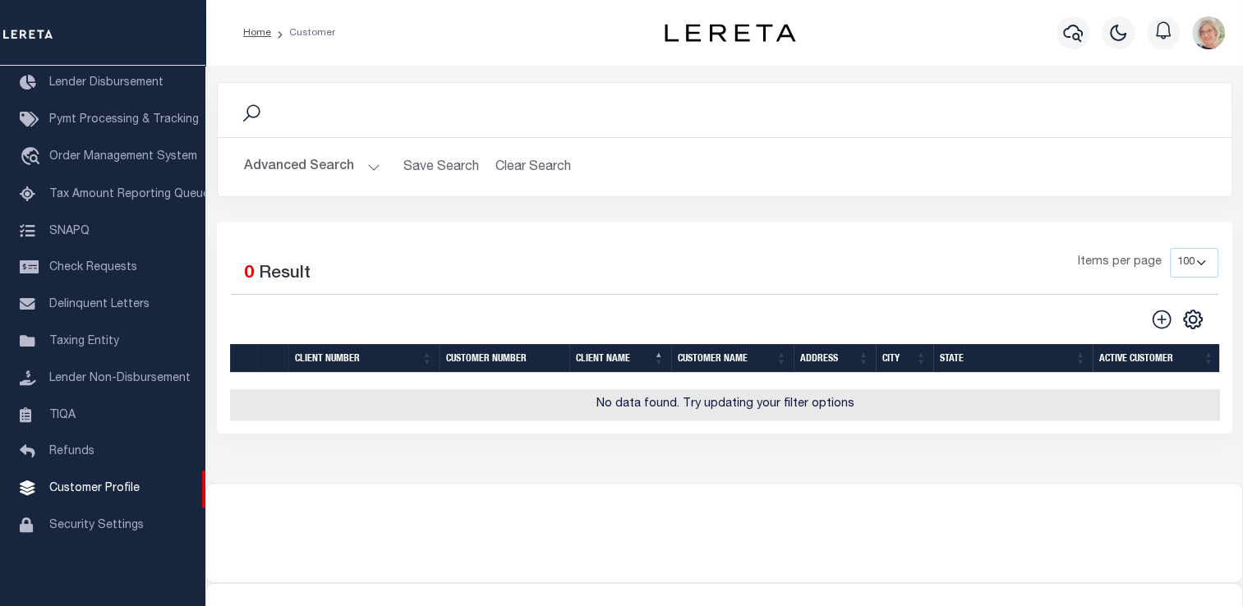
click at [317, 176] on button "Advanced Search" at bounding box center [312, 167] width 136 height 32
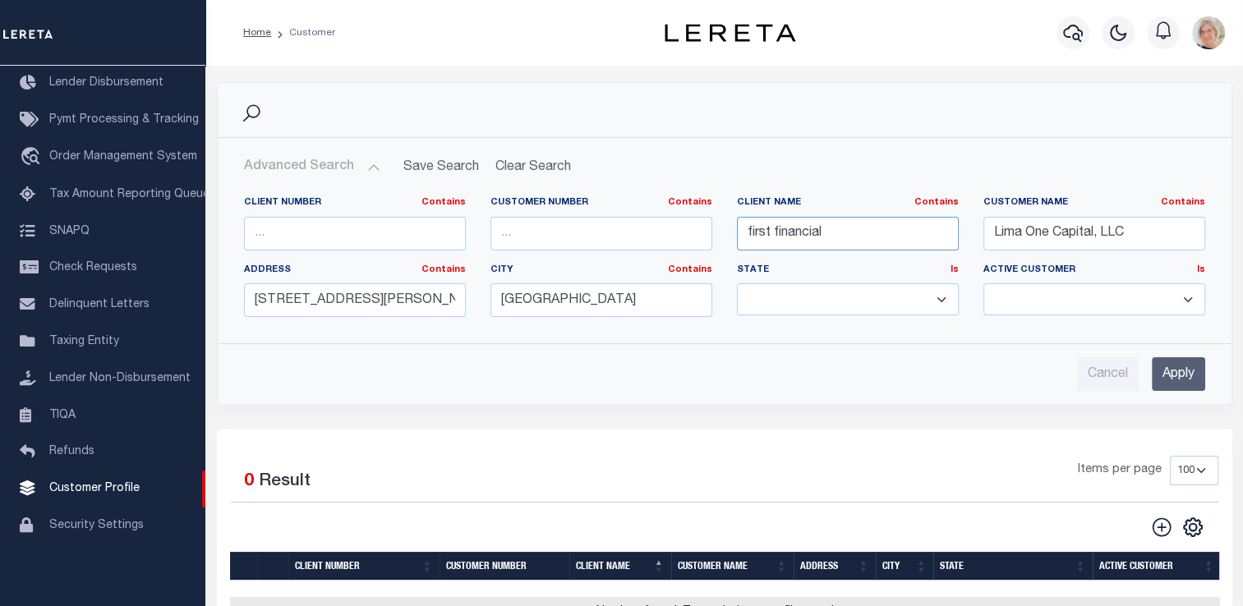
drag, startPoint x: 844, startPoint y: 232, endPoint x: 712, endPoint y: 237, distance: 132.4
click at [700, 232] on div "Client Number Contains Contains Is Customer Number Contains Contains Is Contains" at bounding box center [725, 263] width 986 height 134
drag, startPoint x: 1135, startPoint y: 232, endPoint x: 940, endPoint y: 231, distance: 195.5
click at [940, 231] on div "Client Number Contains Contains Is Customer Number Contains Contains Is Contains" at bounding box center [725, 263] width 986 height 134
click at [831, 225] on input "first financial" at bounding box center [848, 234] width 222 height 34
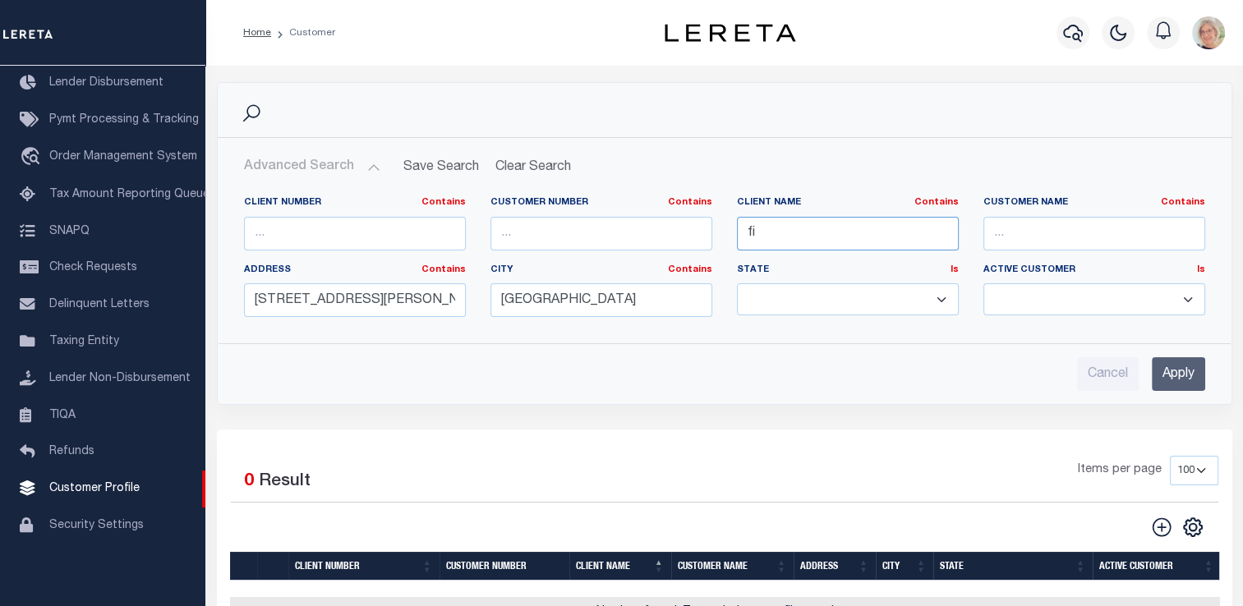
type input "f"
type input "first financial"
click at [1172, 379] on input "Apply" at bounding box center [1178, 374] width 53 height 34
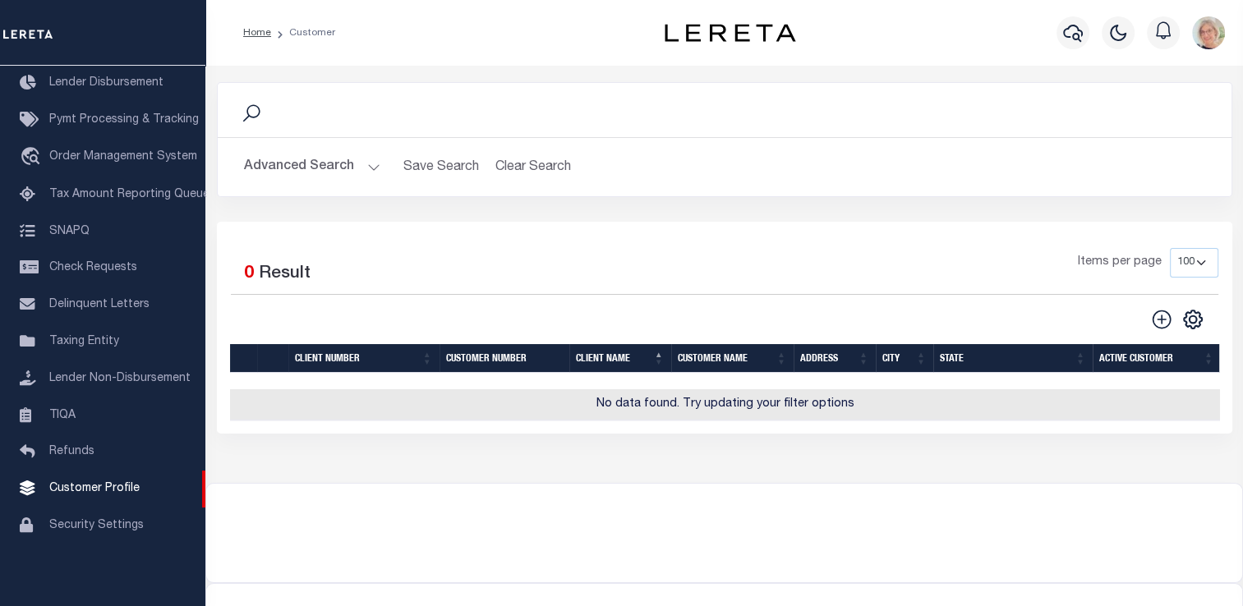
scroll to position [0, 0]
click at [301, 37] on li "Customer" at bounding box center [303, 32] width 64 height 15
click at [361, 169] on button "Advanced Search" at bounding box center [312, 167] width 136 height 32
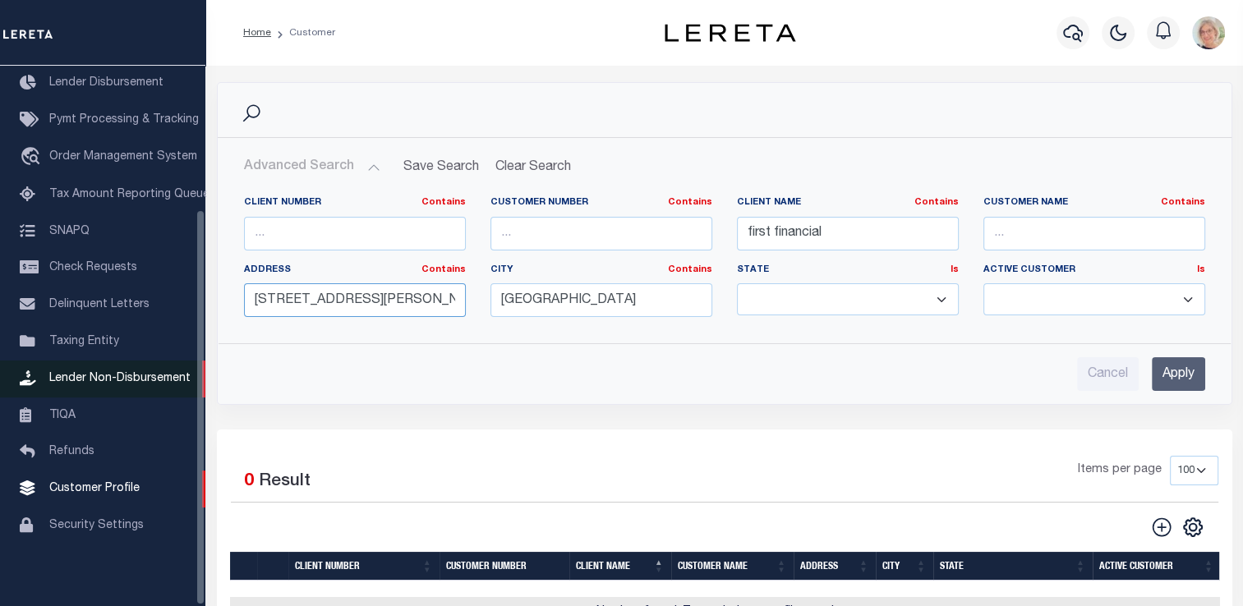
drag, startPoint x: 459, startPoint y: 301, endPoint x: 80, endPoint y: 366, distance: 385.1
click at [80, 366] on div "Home Customer Profile Sign out" at bounding box center [621, 446] width 1243 height 892
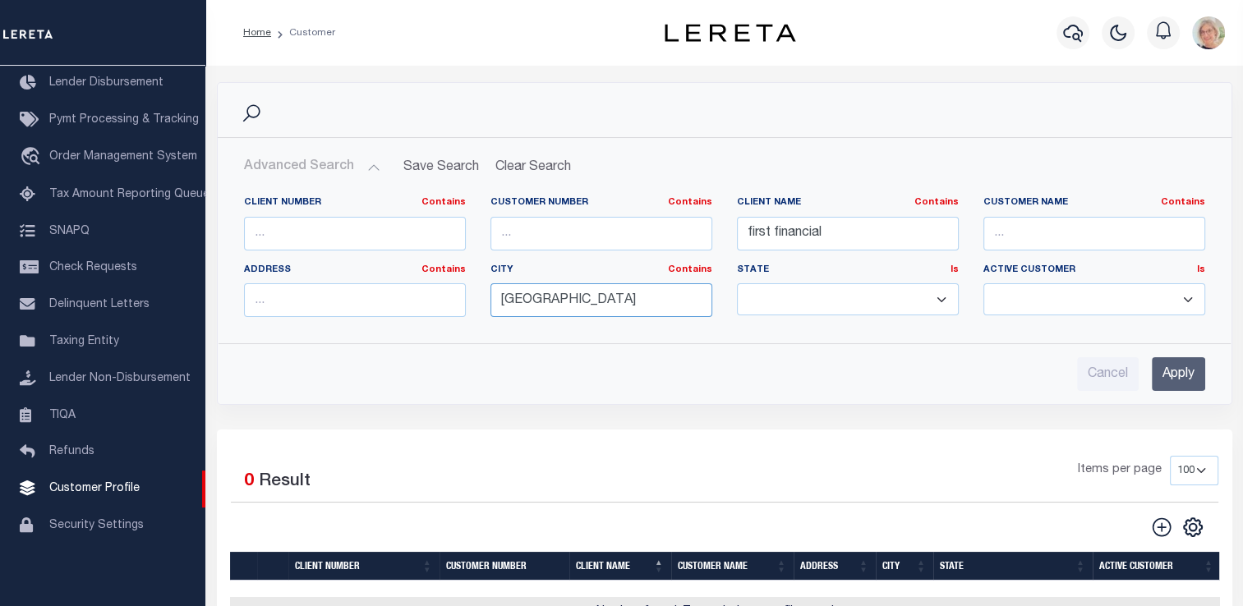
drag, startPoint x: 575, startPoint y: 293, endPoint x: 414, endPoint y: 315, distance: 162.5
click at [414, 315] on div "Client Number Contains Contains Is Customer Number Contains Contains Is Contains" at bounding box center [725, 263] width 986 height 134
click at [844, 237] on input "first financial" at bounding box center [848, 234] width 222 height 34
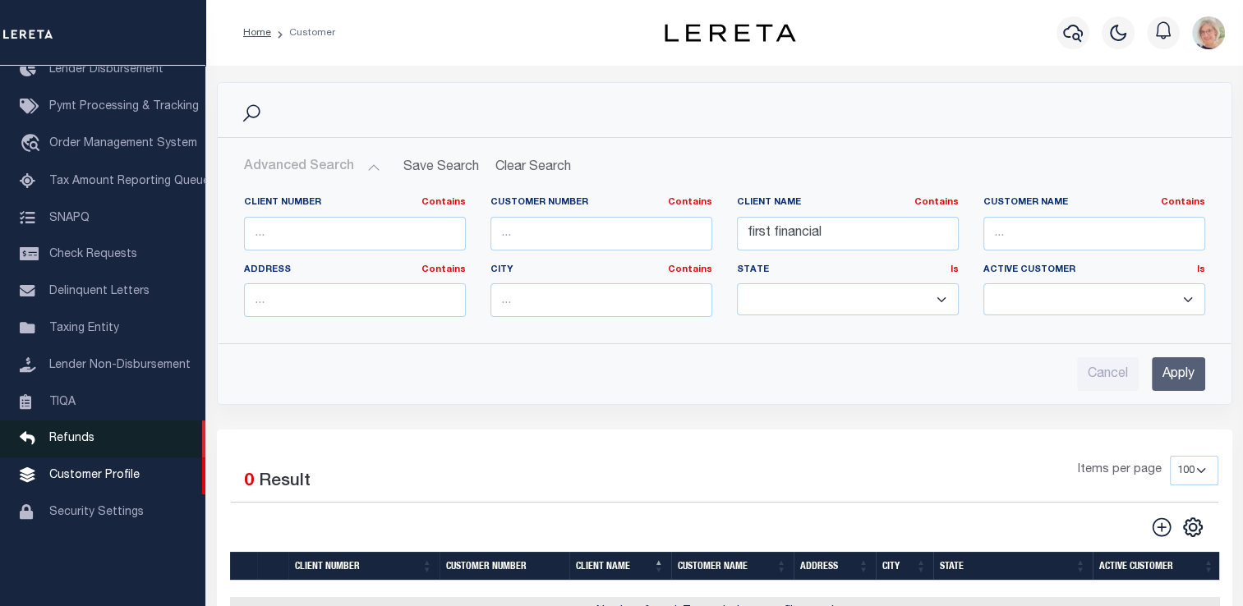
click at [72, 444] on span "Refunds" at bounding box center [71, 438] width 45 height 11
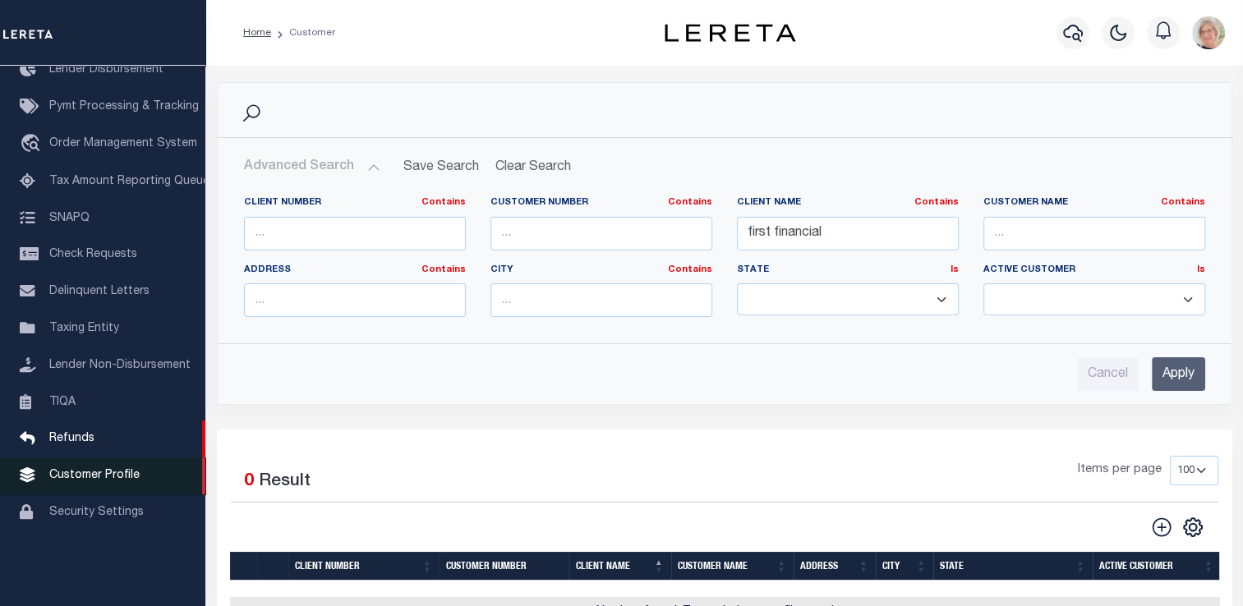
click at [83, 481] on span "Customer Profile" at bounding box center [94, 475] width 90 height 11
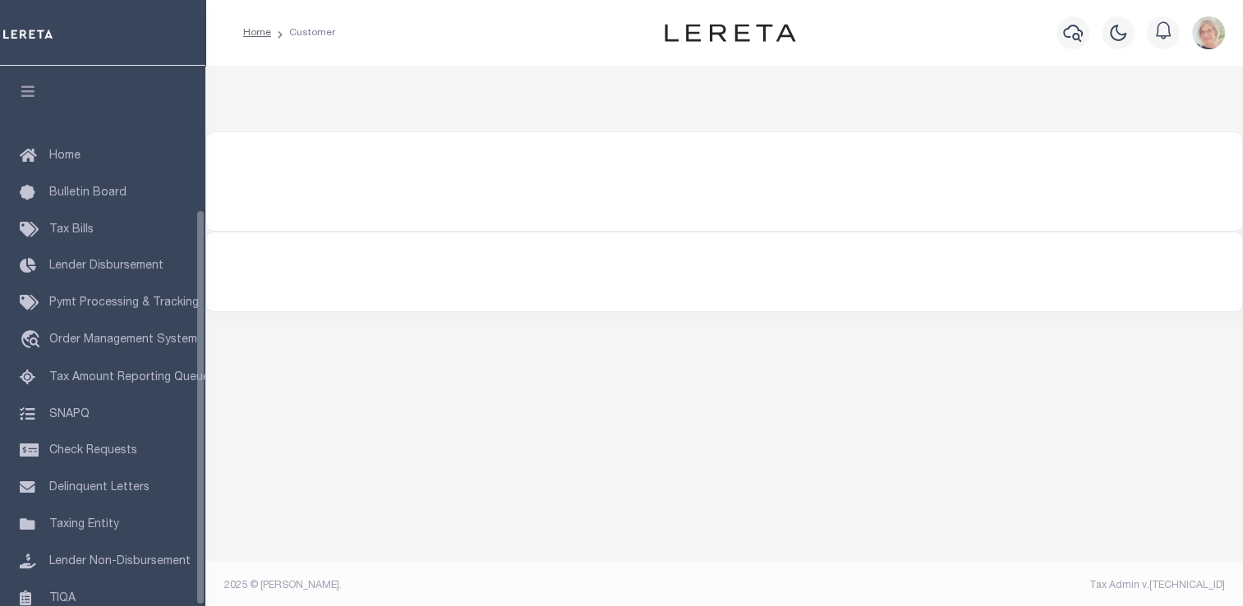
scroll to position [196, 0]
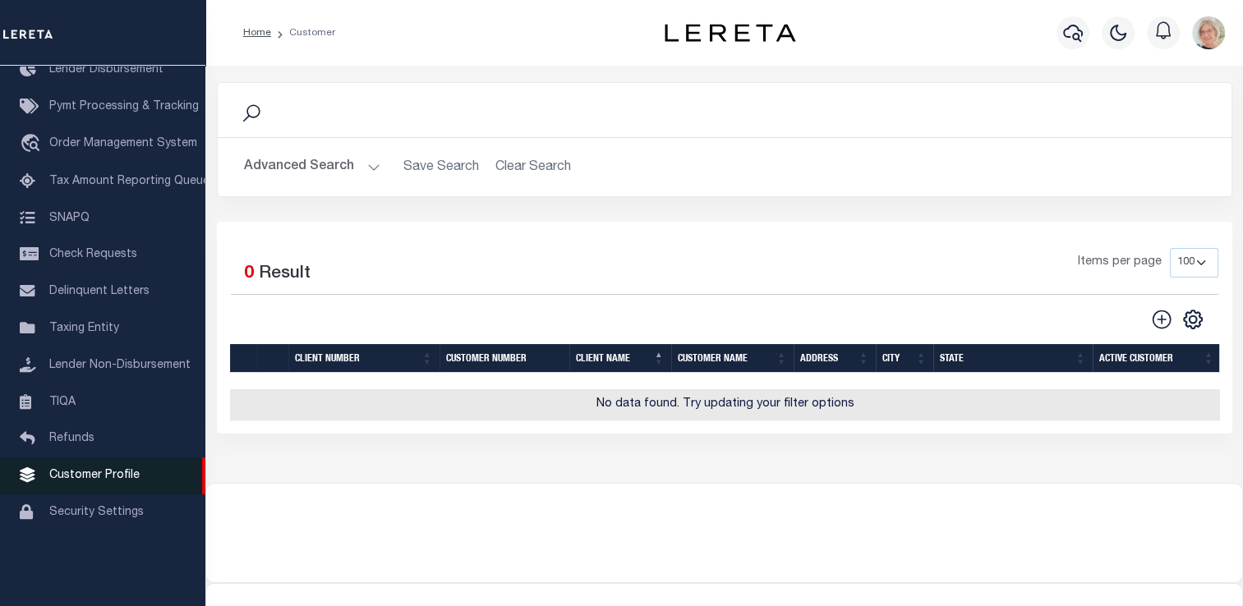
click at [81, 481] on span "Customer Profile" at bounding box center [94, 475] width 90 height 11
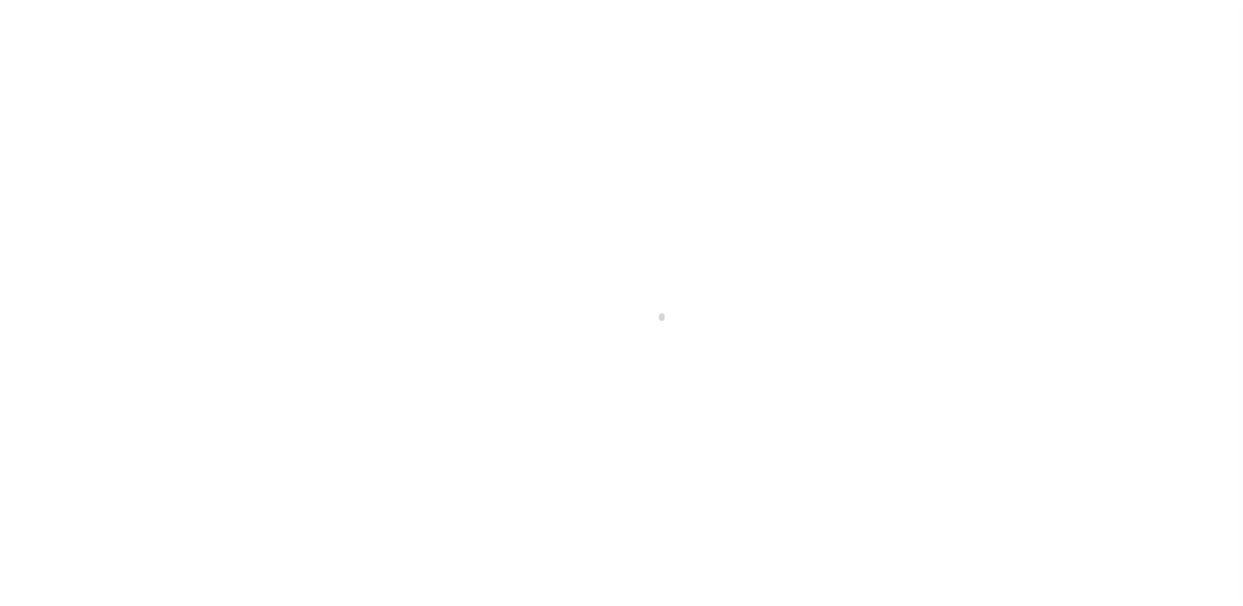
scroll to position [196, 0]
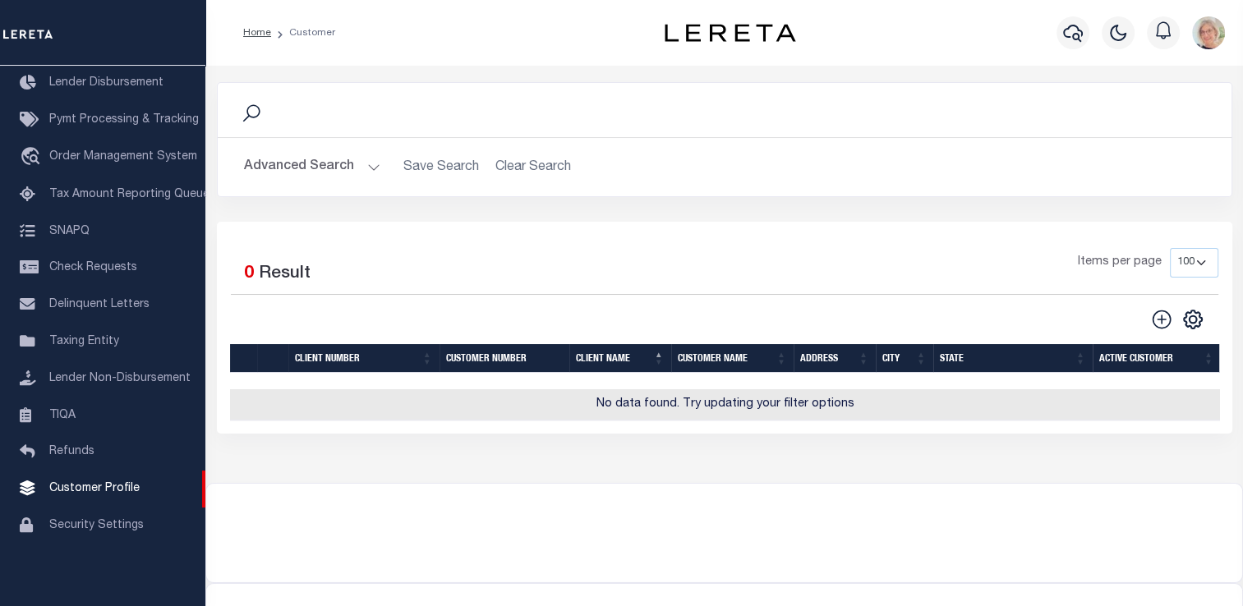
click at [375, 170] on button "Advanced Search" at bounding box center [312, 167] width 136 height 32
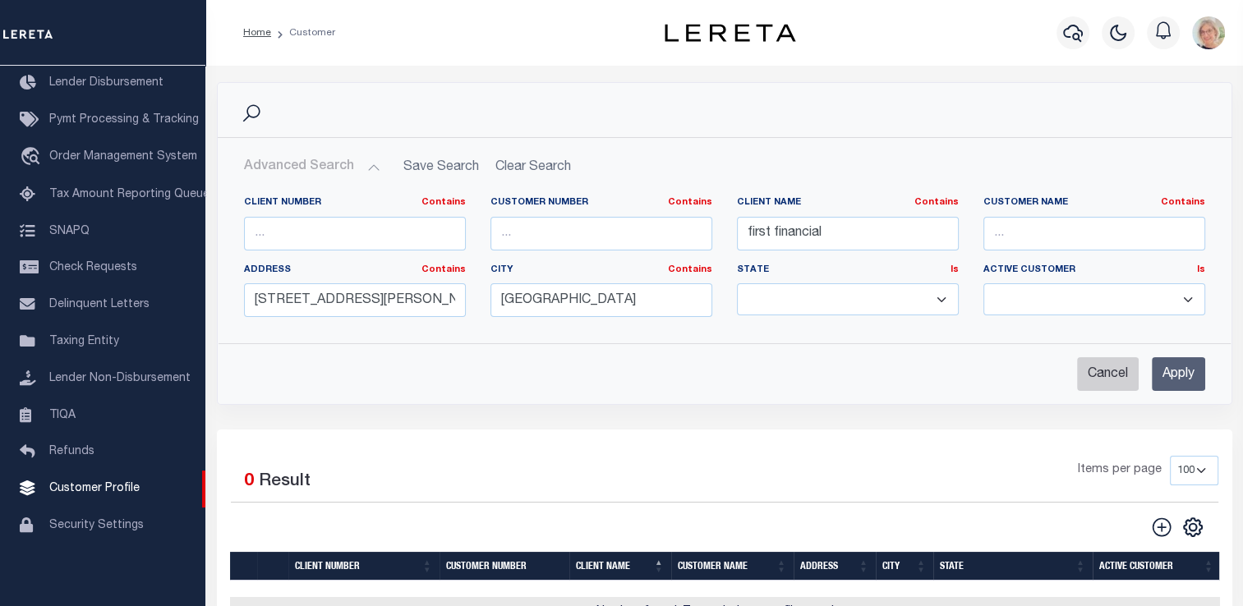
click at [1101, 377] on input "Cancel" at bounding box center [1108, 374] width 62 height 34
checkbox input "true"
